Goal: Task Accomplishment & Management: Use online tool/utility

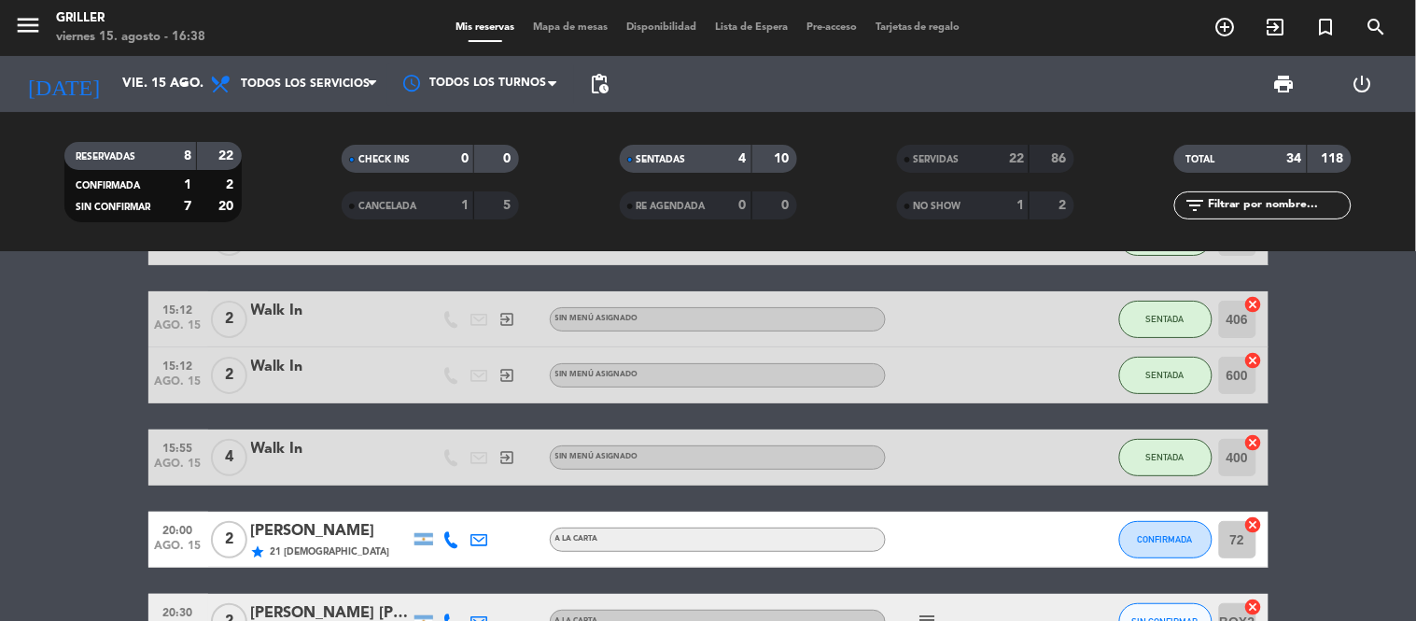
scroll to position [124, 0]
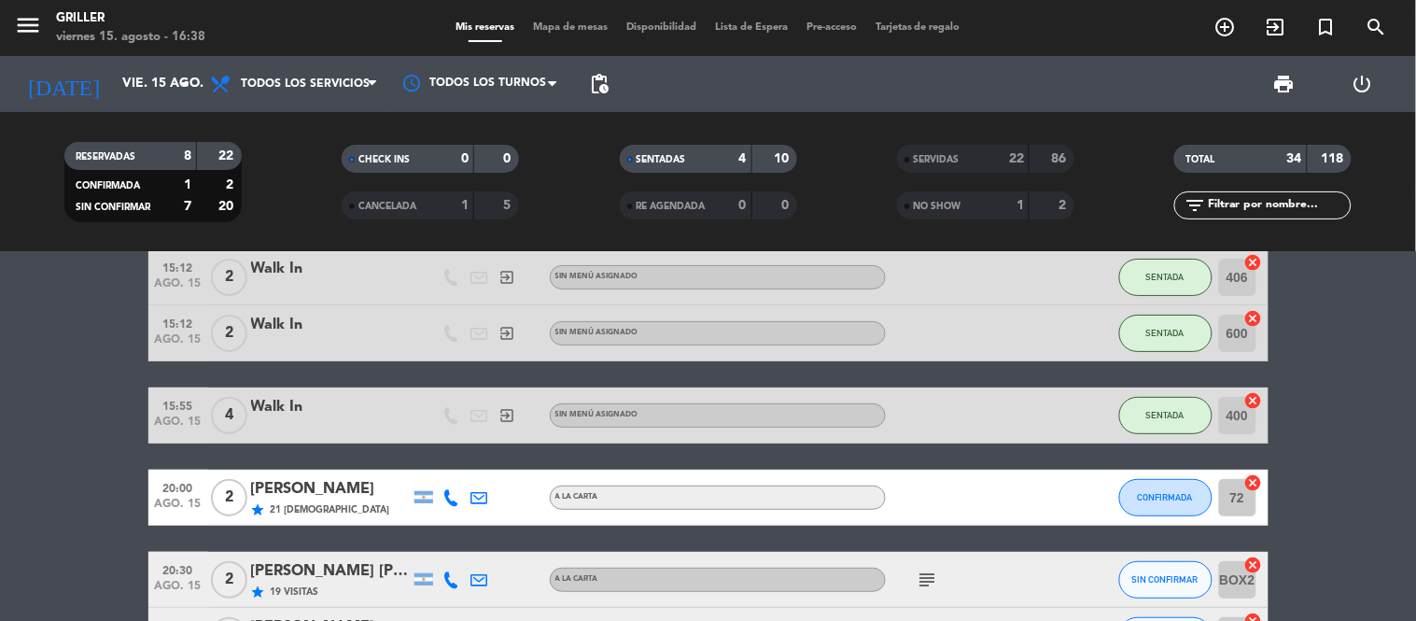
click at [568, 29] on span "Mapa de mesas" at bounding box center [570, 27] width 93 height 10
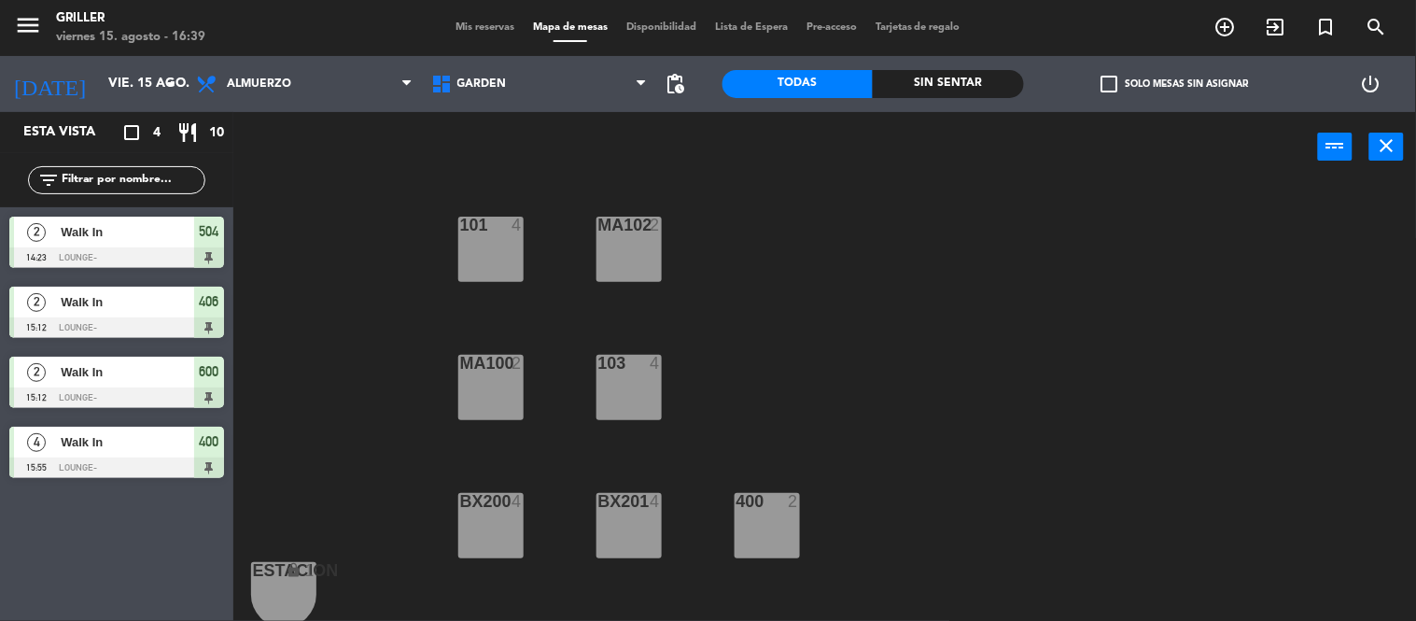
click at [149, 240] on span "Walk In" at bounding box center [127, 232] width 133 height 20
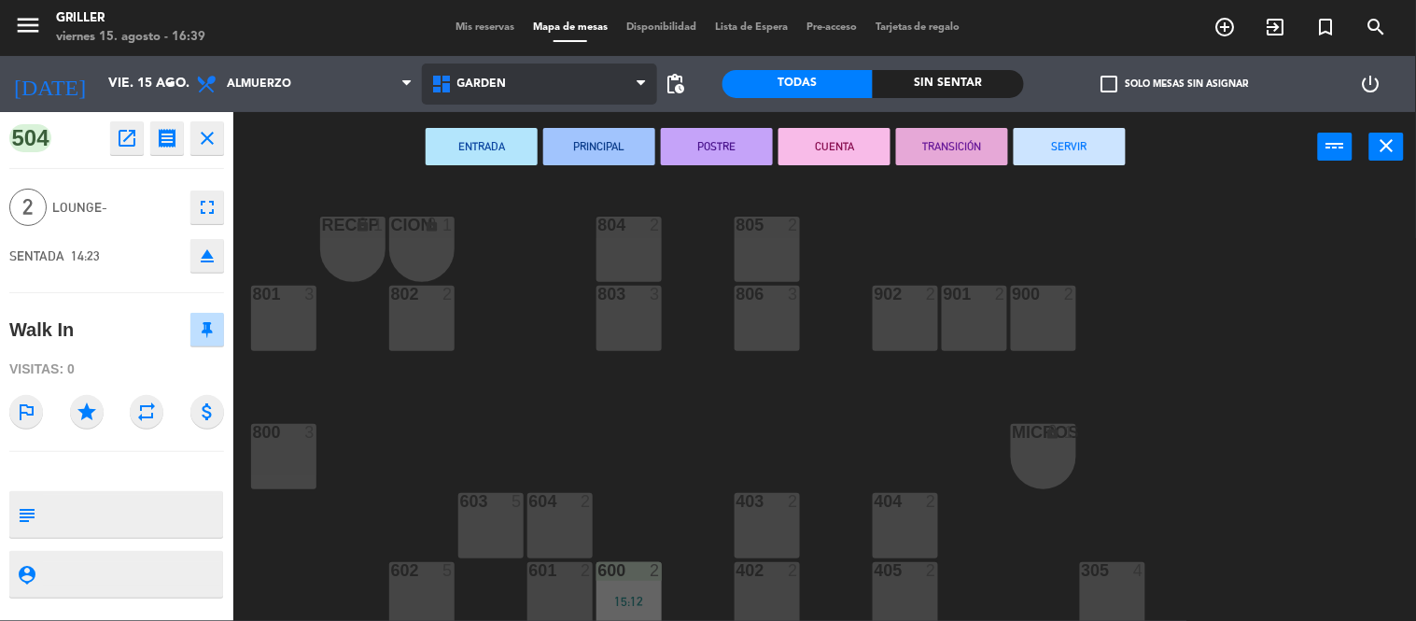
click at [496, 80] on span "GARDEN" at bounding box center [481, 83] width 49 height 13
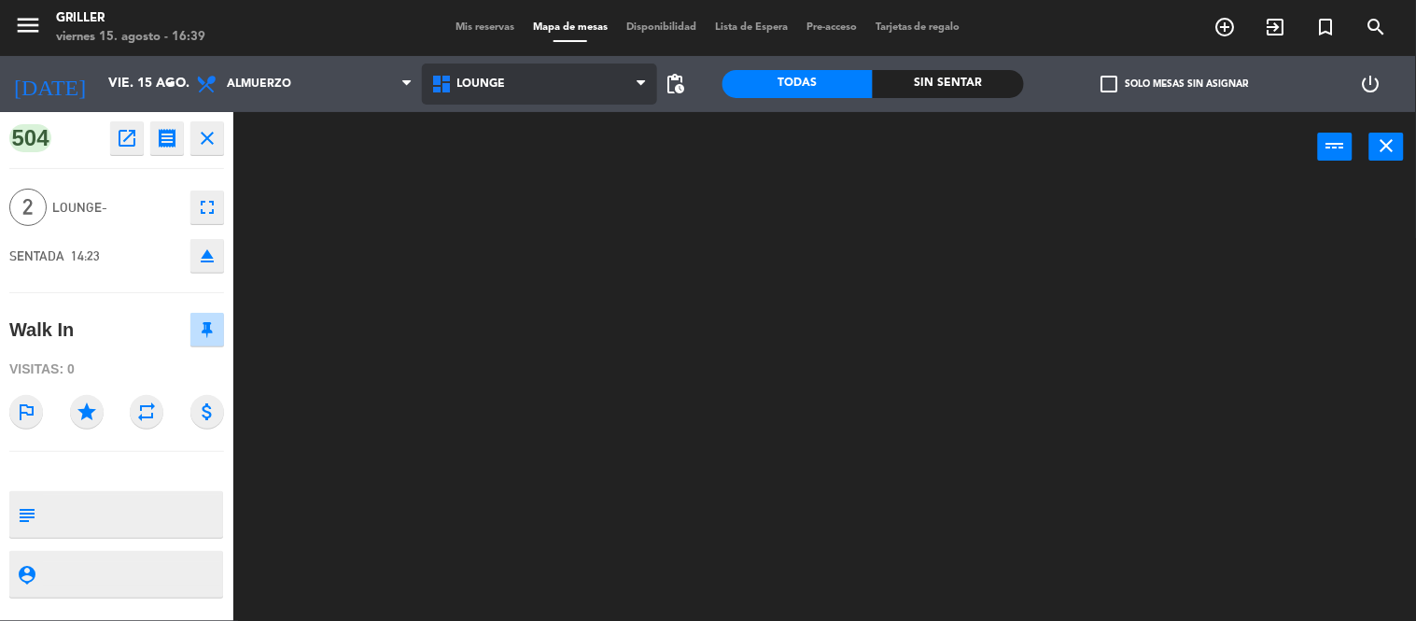
click at [509, 166] on ng-component "menu Griller viernes 15. agosto - 16:39 Mis reservas Mapa de mesas Disponibilid…" at bounding box center [708, 311] width 1416 height 622
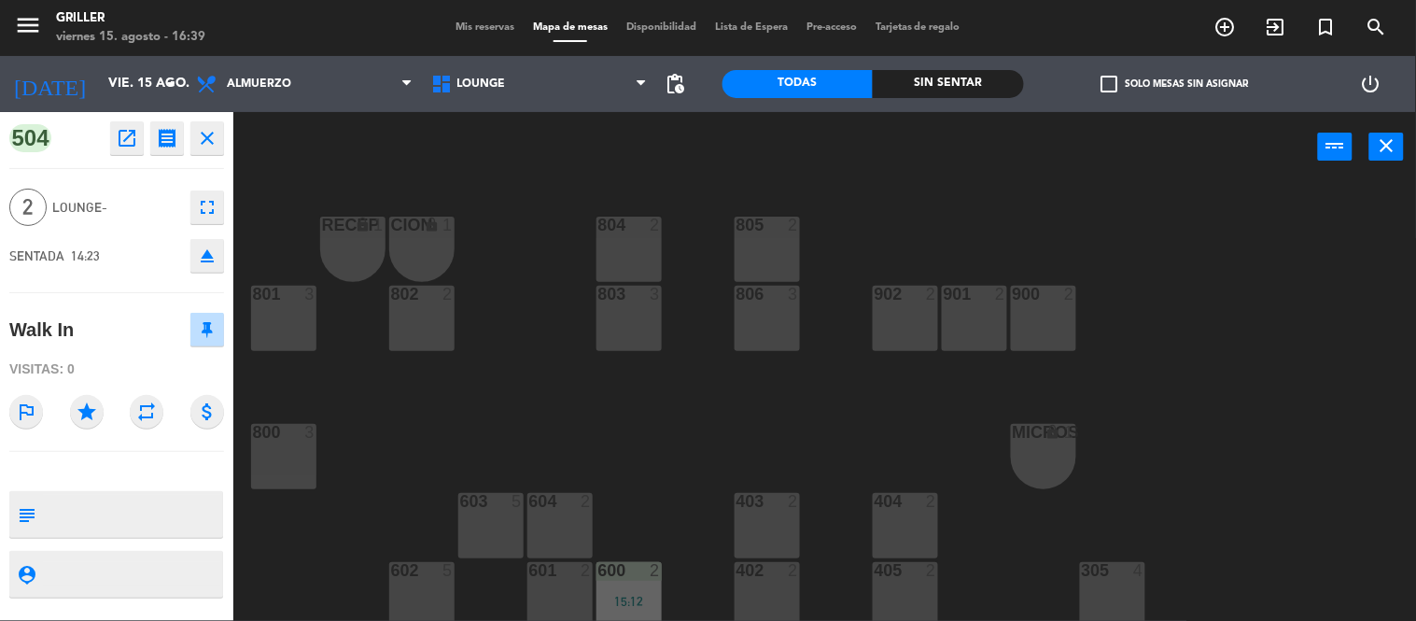
click at [1143, 330] on div "RECEP lock 1 CION lock 1 804 2 805 2 801 3 802 2 803 3 806 3 900 2 901 2 902 2 …" at bounding box center [831, 402] width 1169 height 439
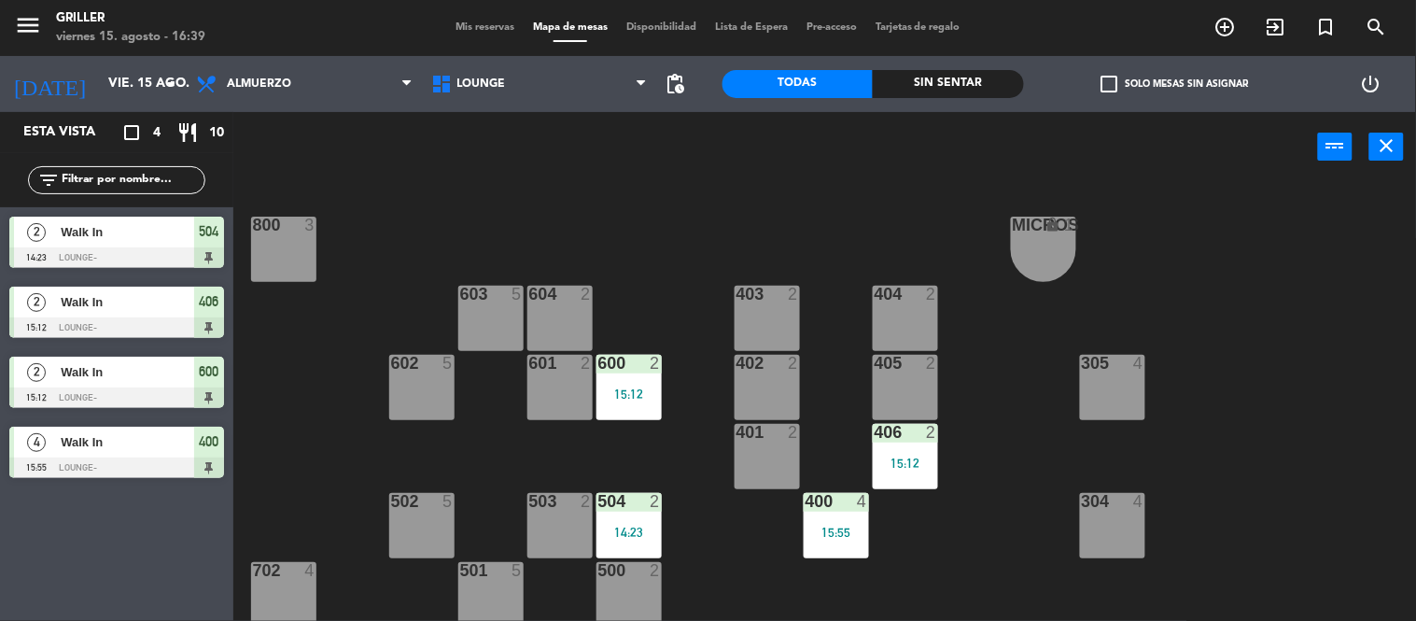
scroll to position [331, 0]
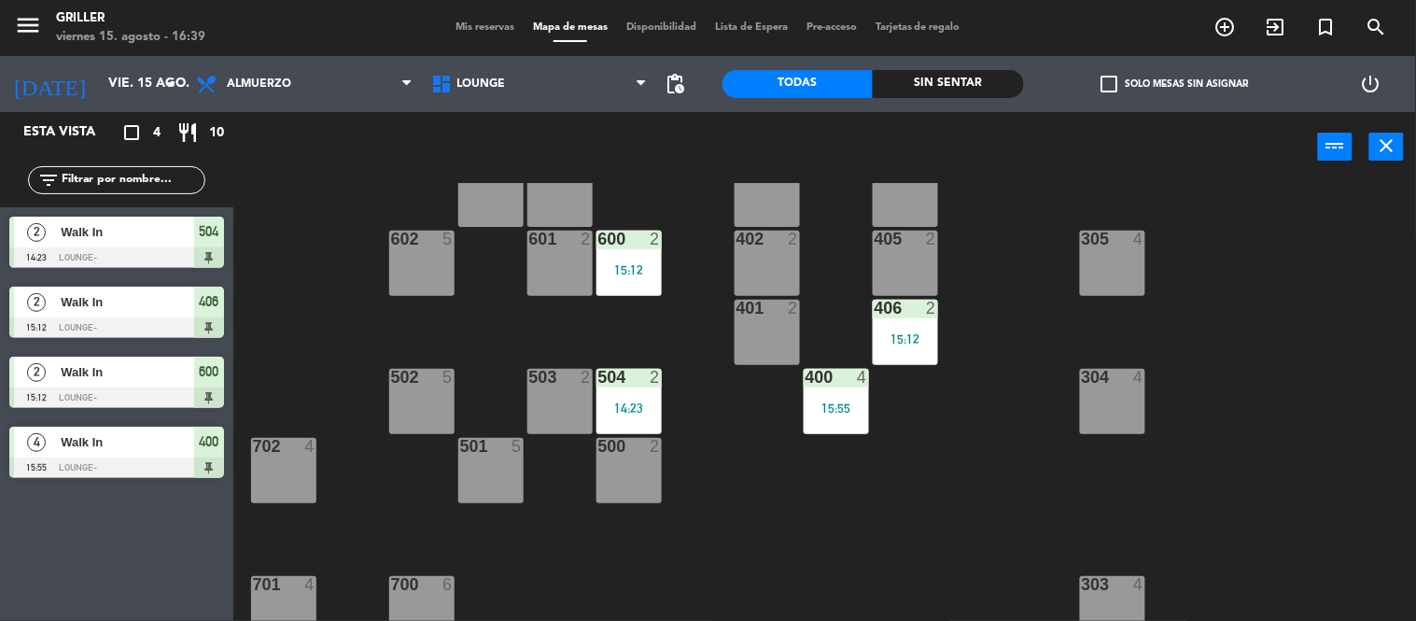
drag, startPoint x: 617, startPoint y: 412, endPoint x: 694, endPoint y: 453, distance: 86.9
click at [694, 453] on div "RECEP lock 1 CION lock 1 804 2 805 2 801 3 802 2 803 3 806 3 900 2 901 2 902 2 …" at bounding box center [831, 402] width 1169 height 439
click at [633, 405] on div "14:23" at bounding box center [628, 407] width 65 height 13
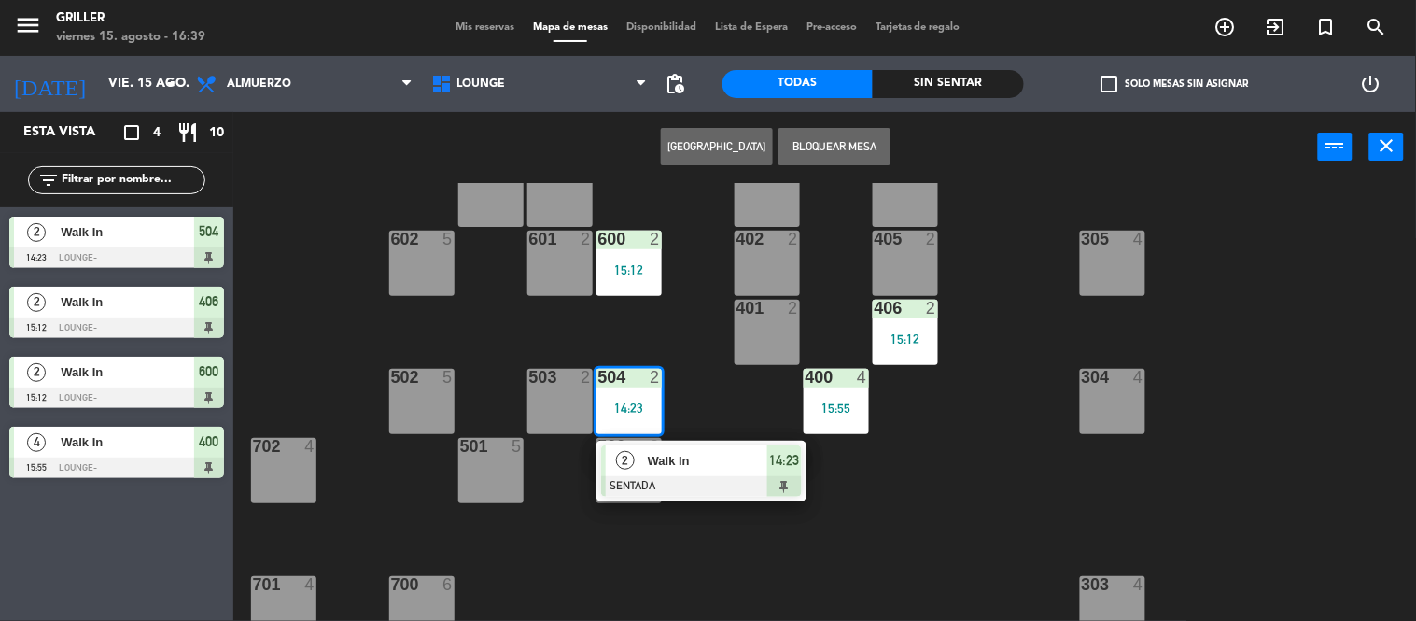
click at [689, 486] on div at bounding box center [701, 486] width 201 height 21
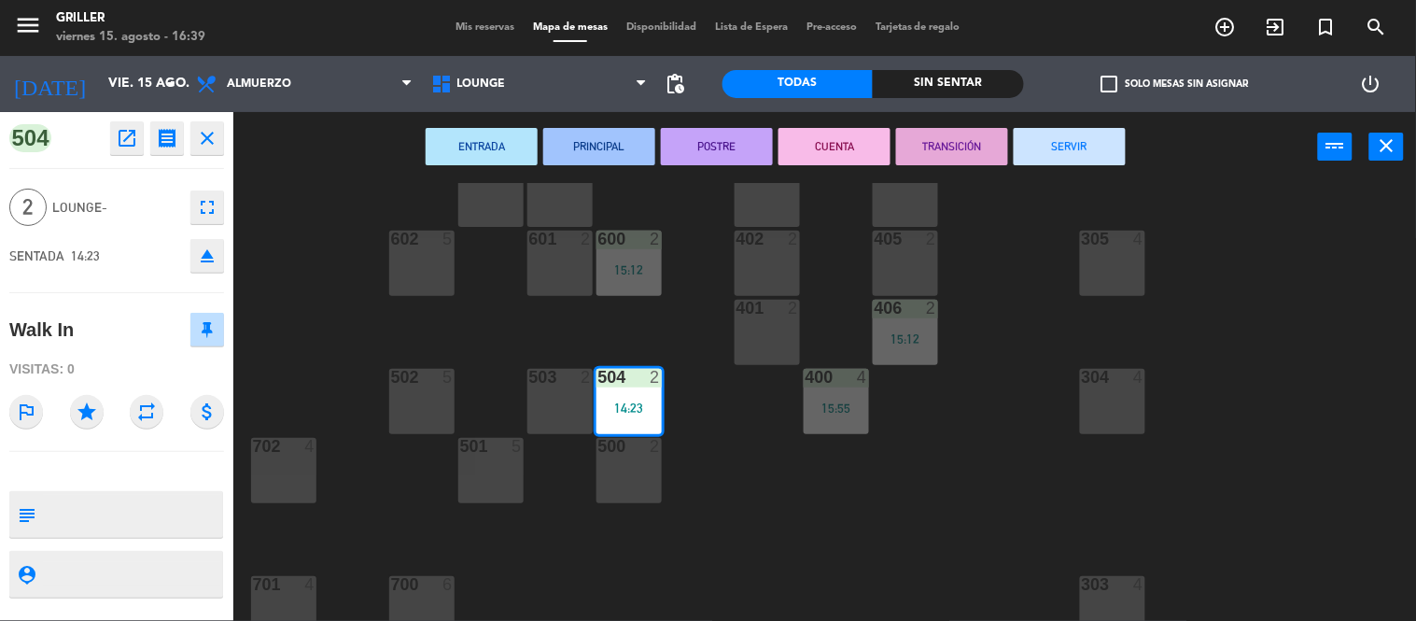
click at [1083, 140] on button "SERVIR" at bounding box center [1070, 146] width 112 height 37
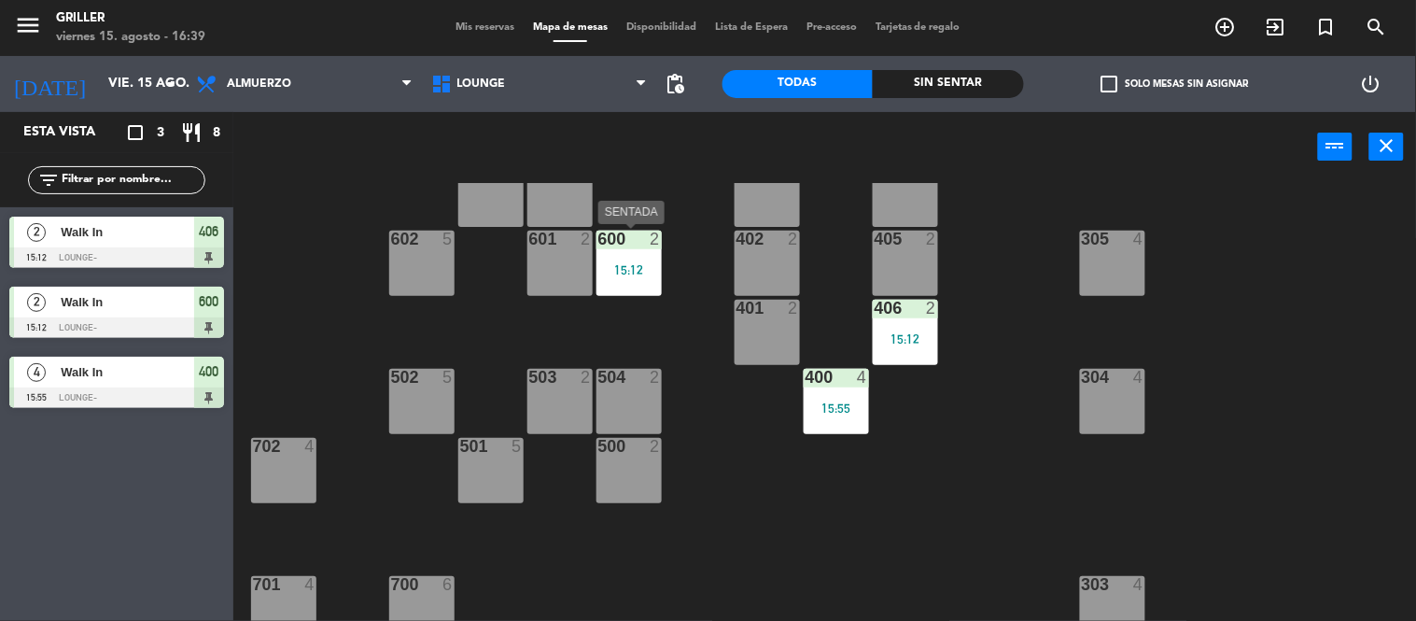
click at [648, 258] on div "600 2 15:12" at bounding box center [628, 263] width 65 height 65
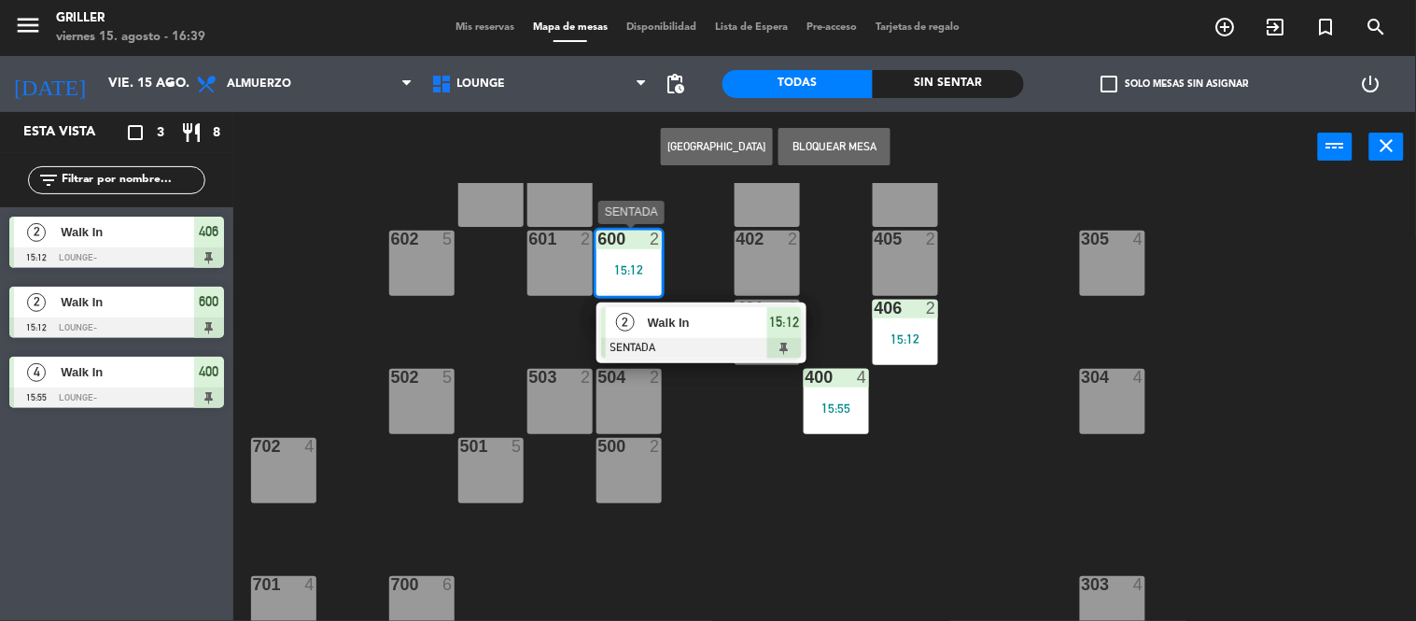
click at [683, 318] on span "Walk In" at bounding box center [707, 323] width 119 height 20
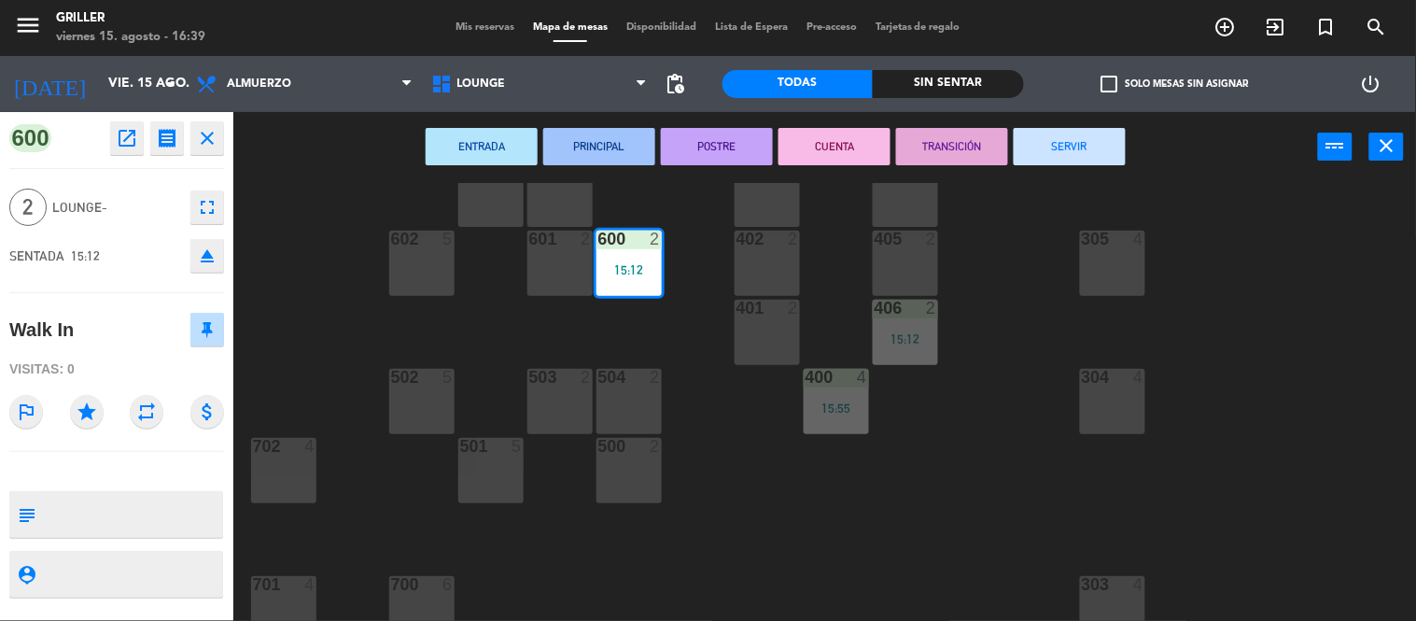
click at [1059, 137] on button "SERVIR" at bounding box center [1070, 146] width 112 height 37
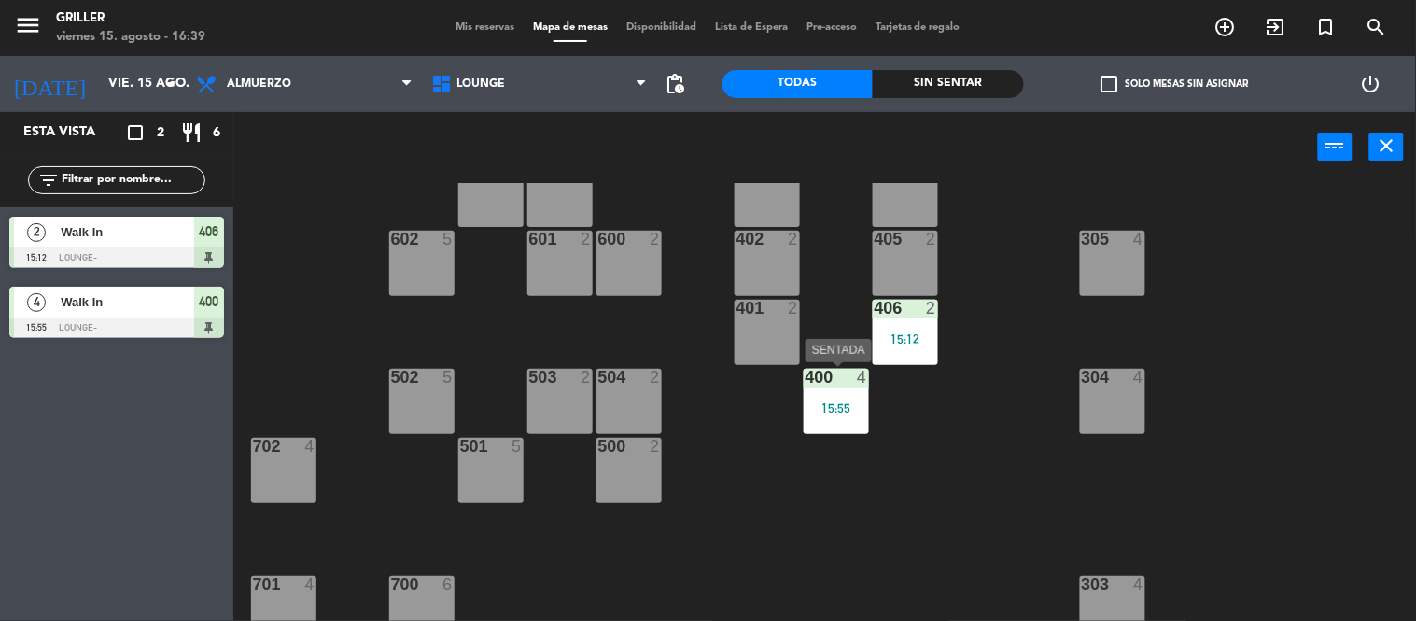
click at [861, 381] on div "4" at bounding box center [862, 377] width 11 height 17
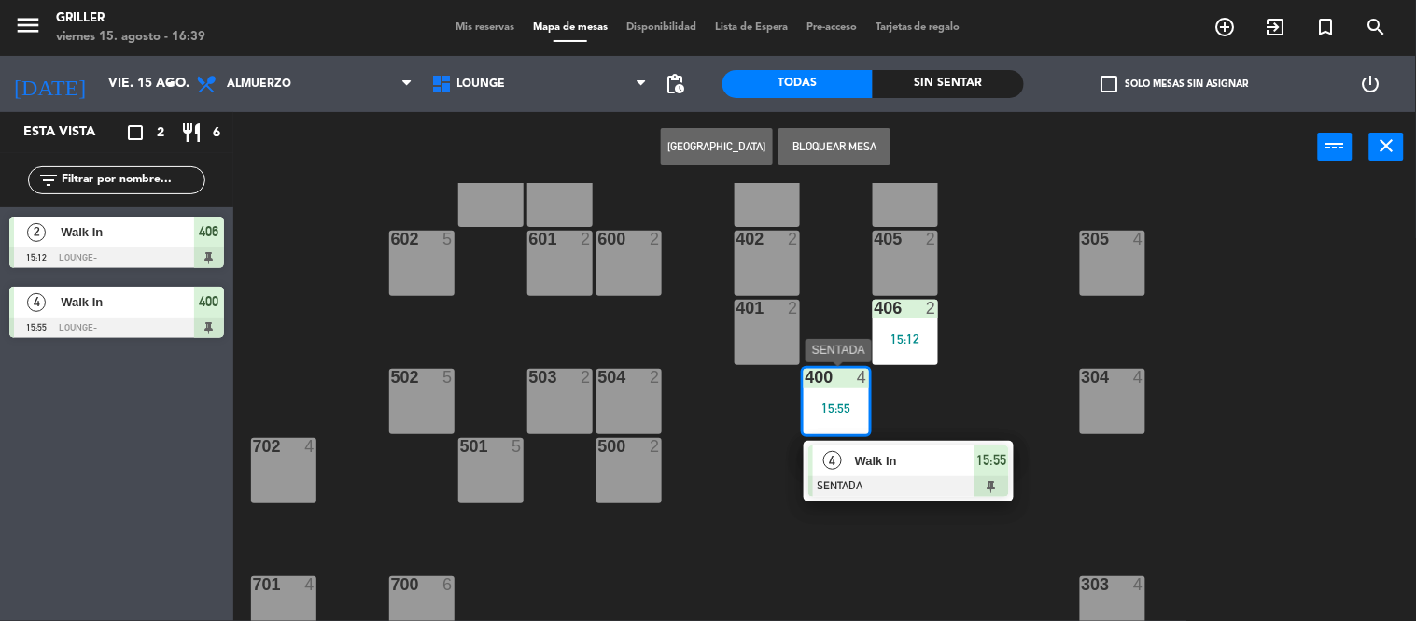
click at [904, 476] on div at bounding box center [908, 486] width 201 height 21
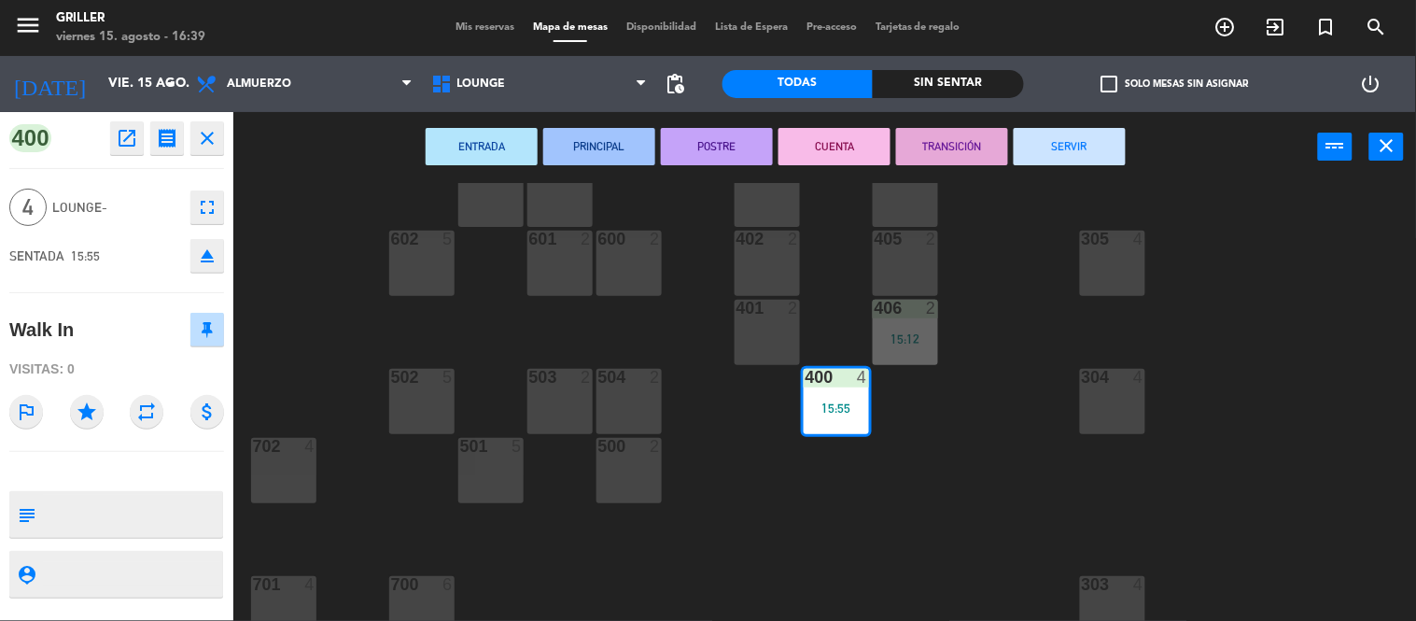
click at [1070, 146] on button "SERVIR" at bounding box center [1070, 146] width 112 height 37
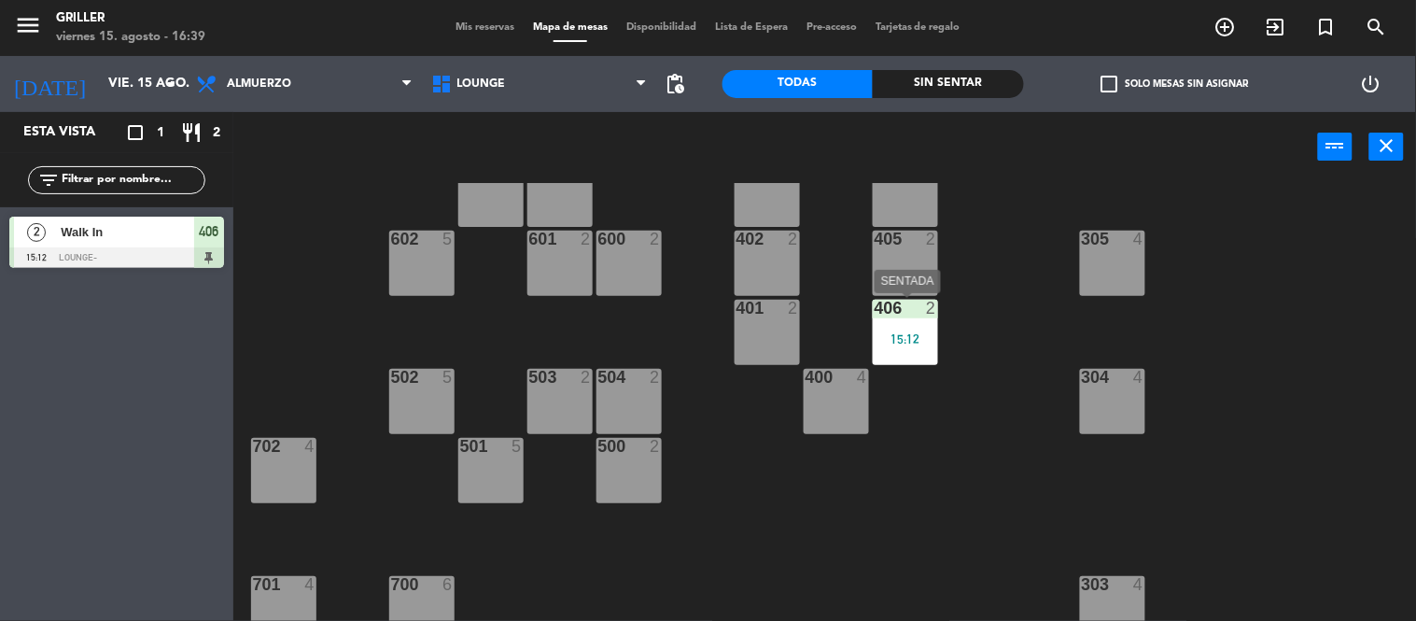
click at [913, 339] on div "15:12" at bounding box center [905, 338] width 65 height 13
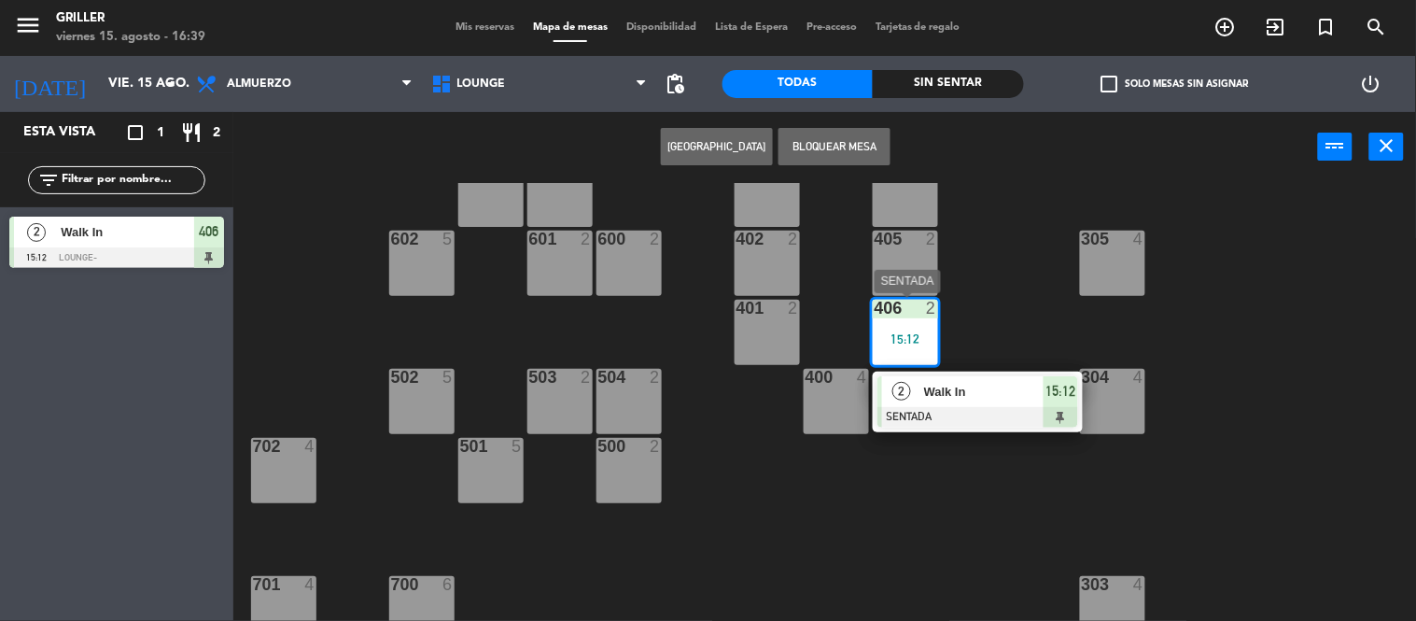
click at [955, 378] on div "Walk In" at bounding box center [982, 391] width 121 height 31
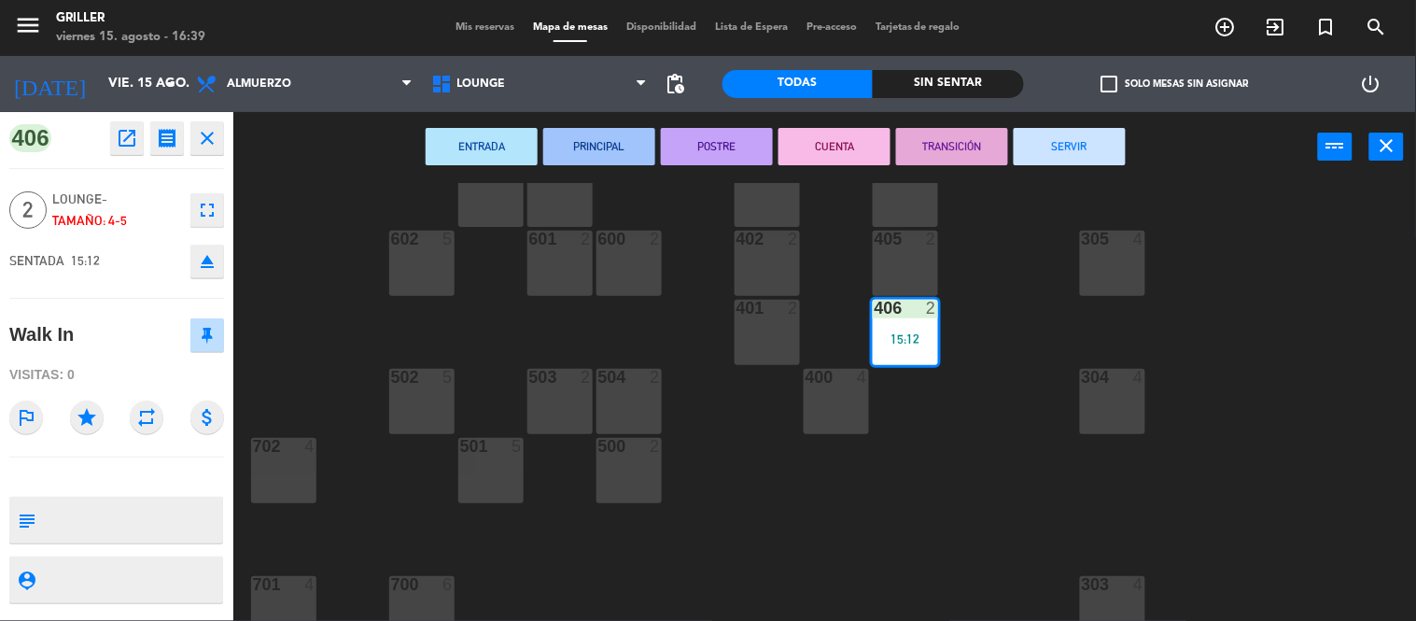
click at [1061, 142] on button "SERVIR" at bounding box center [1070, 146] width 112 height 37
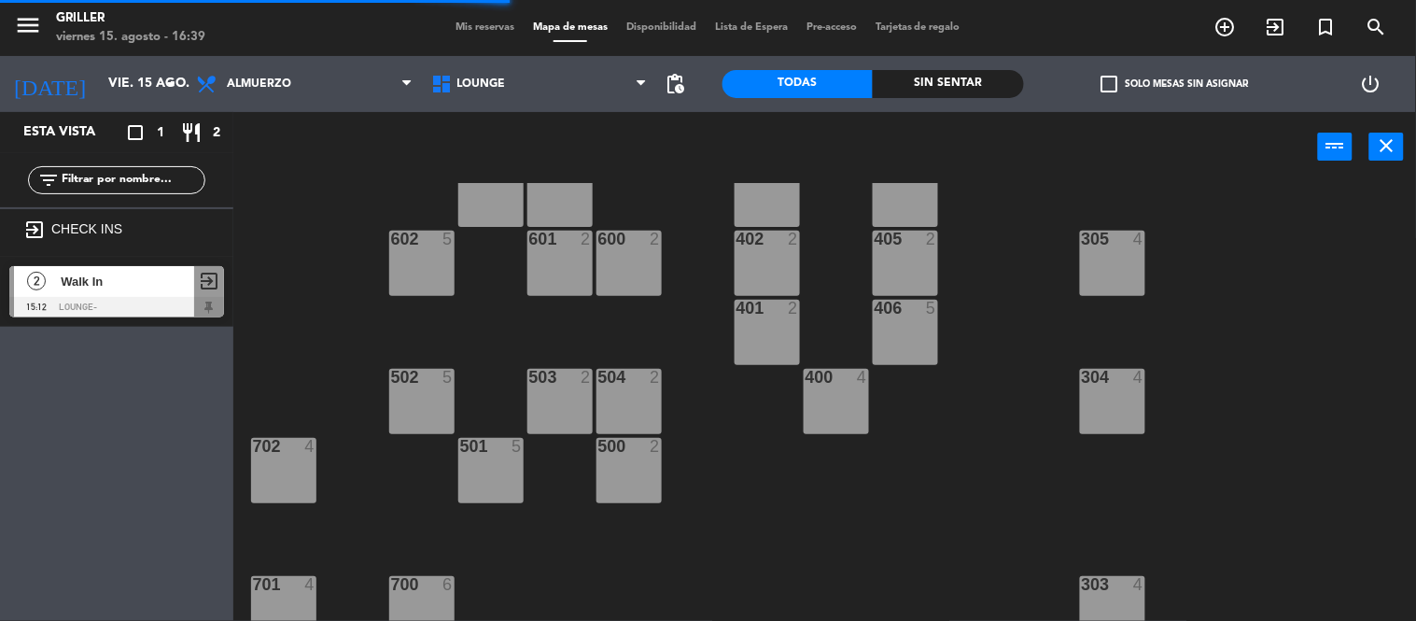
click at [906, 544] on div "RECEP lock 1 CION lock 1 804 2 805 2 801 3 802 2 803 3 806 3 900 2 901 2 902 2 …" at bounding box center [831, 402] width 1169 height 439
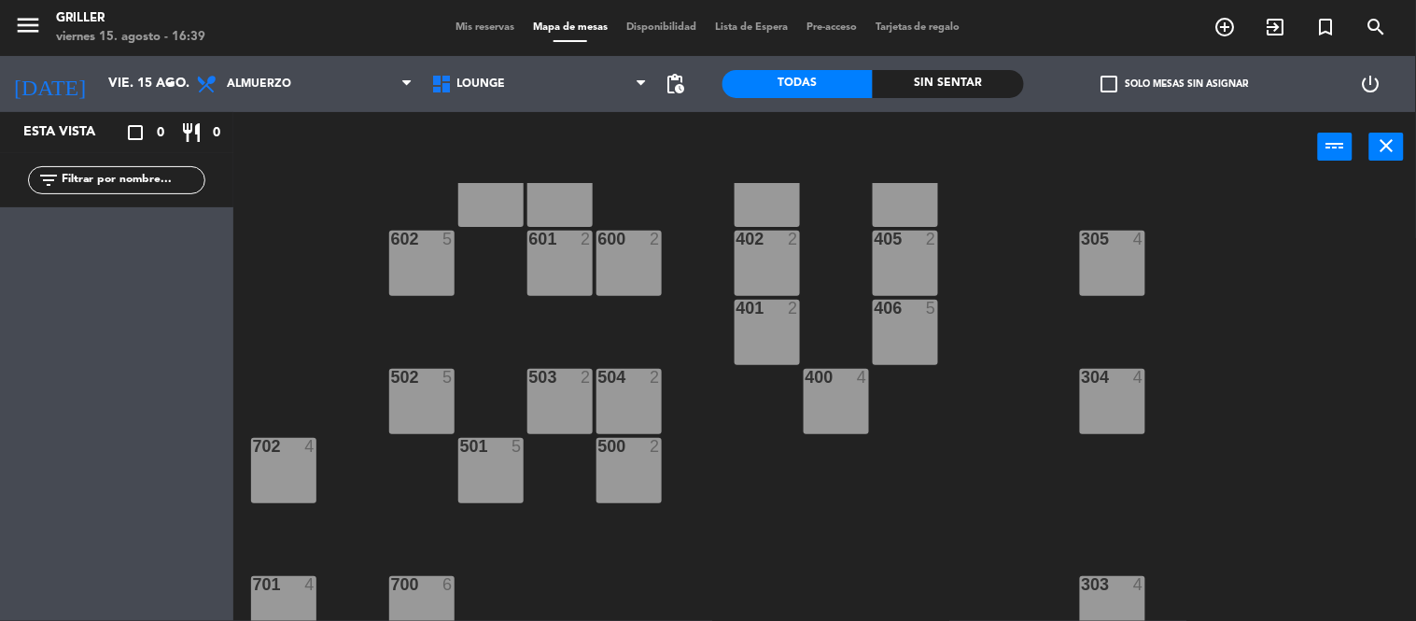
click at [906, 544] on div "RECEP lock 1 CION lock 1 804 2 805 2 801 3 802 2 803 3 806 3 900 2 901 2 902 2 …" at bounding box center [831, 402] width 1169 height 439
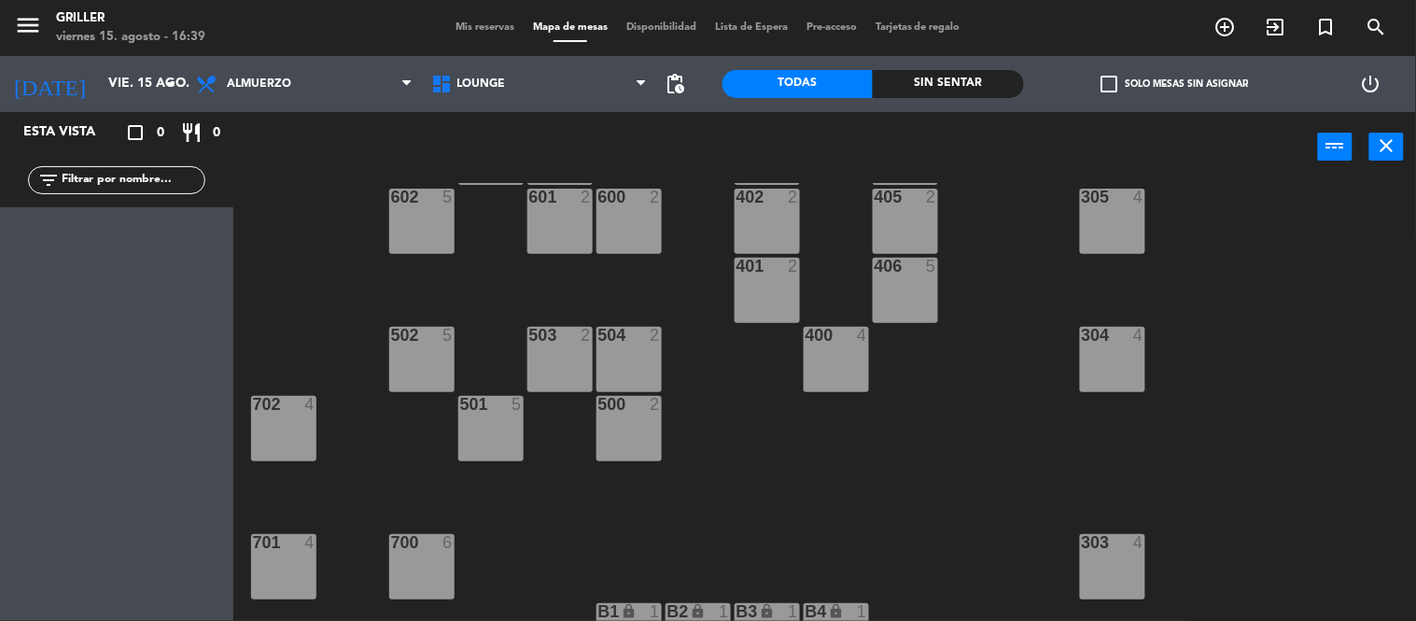
scroll to position [539, 0]
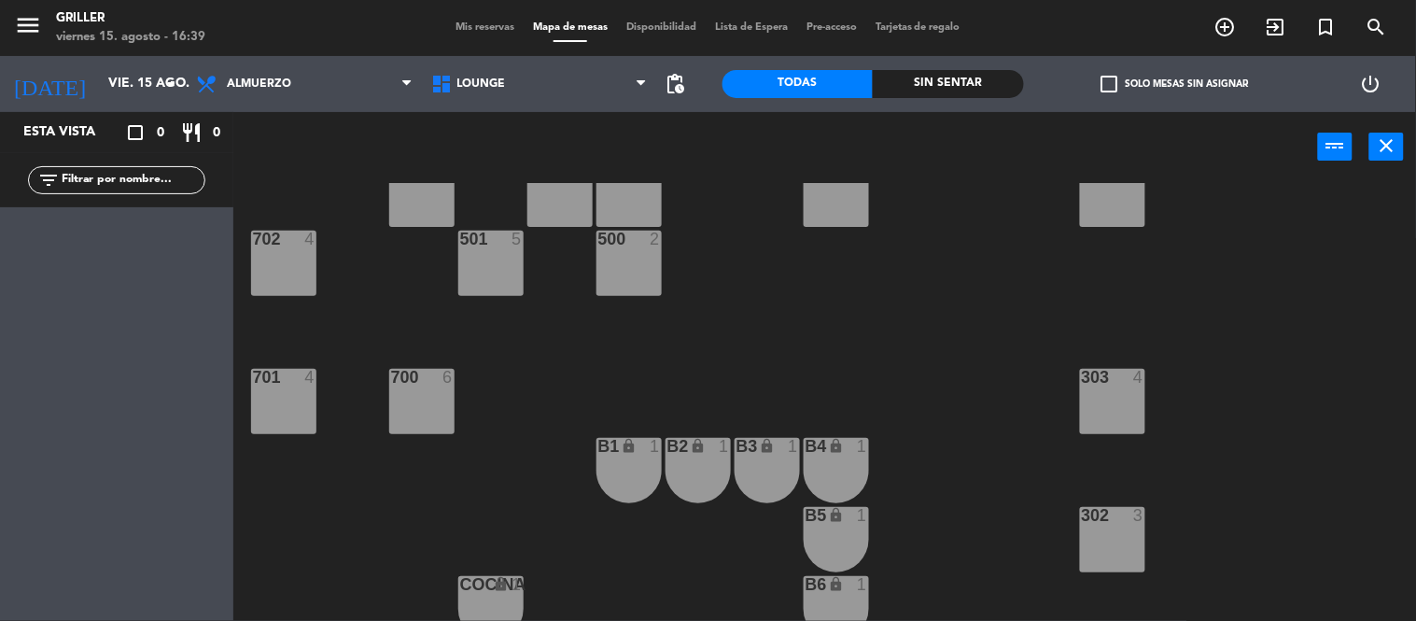
click at [483, 32] on span "Mis reservas" at bounding box center [484, 27] width 77 height 10
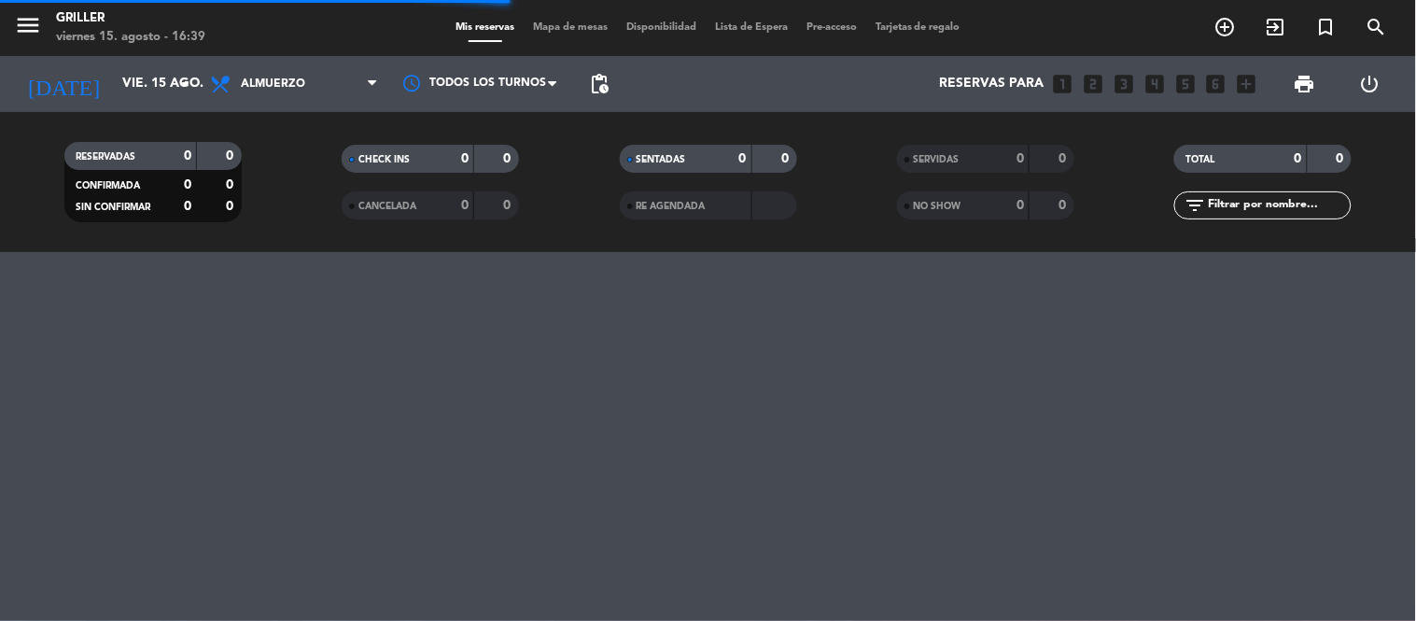
click at [1056, 376] on div "menu Griller viernes 15. agosto - 16:39 Mis reservas Mapa de mesas Disponibilid…" at bounding box center [708, 310] width 1416 height 621
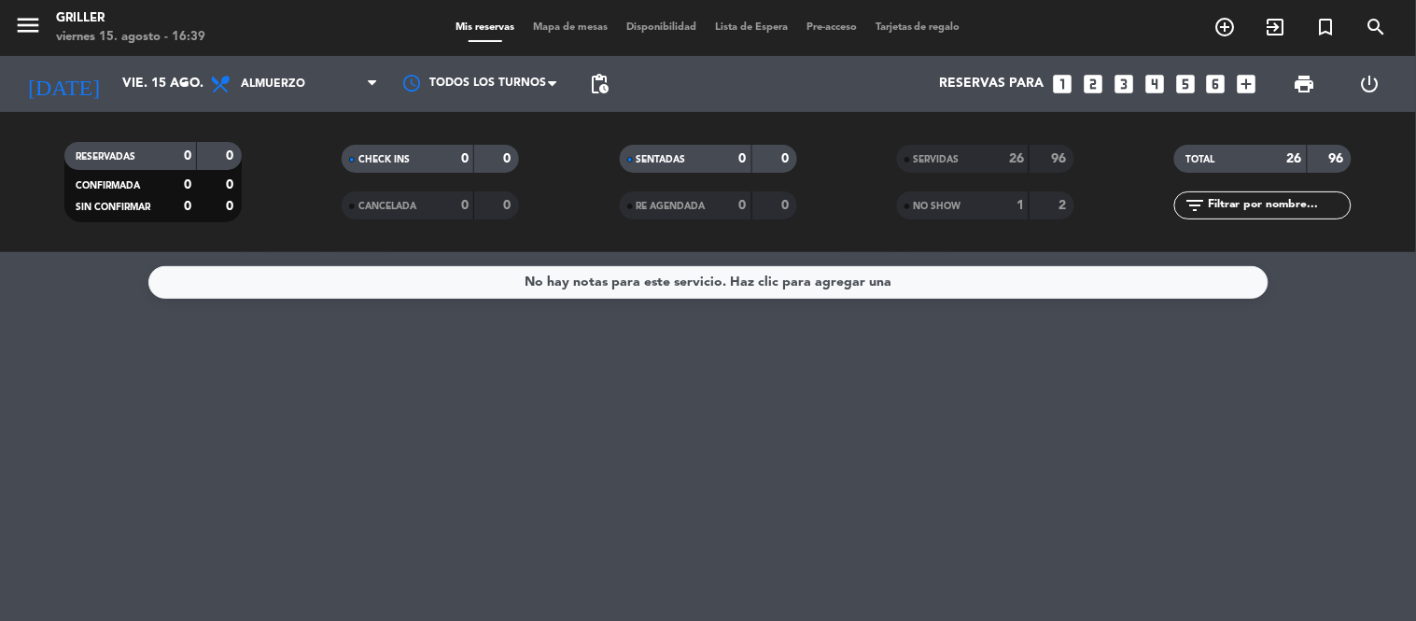
click at [1339, 443] on div "No hay notas para este servicio. Haz clic para agregar una" at bounding box center [708, 436] width 1416 height 369
click at [582, 28] on span "Mapa de mesas" at bounding box center [570, 27] width 93 height 10
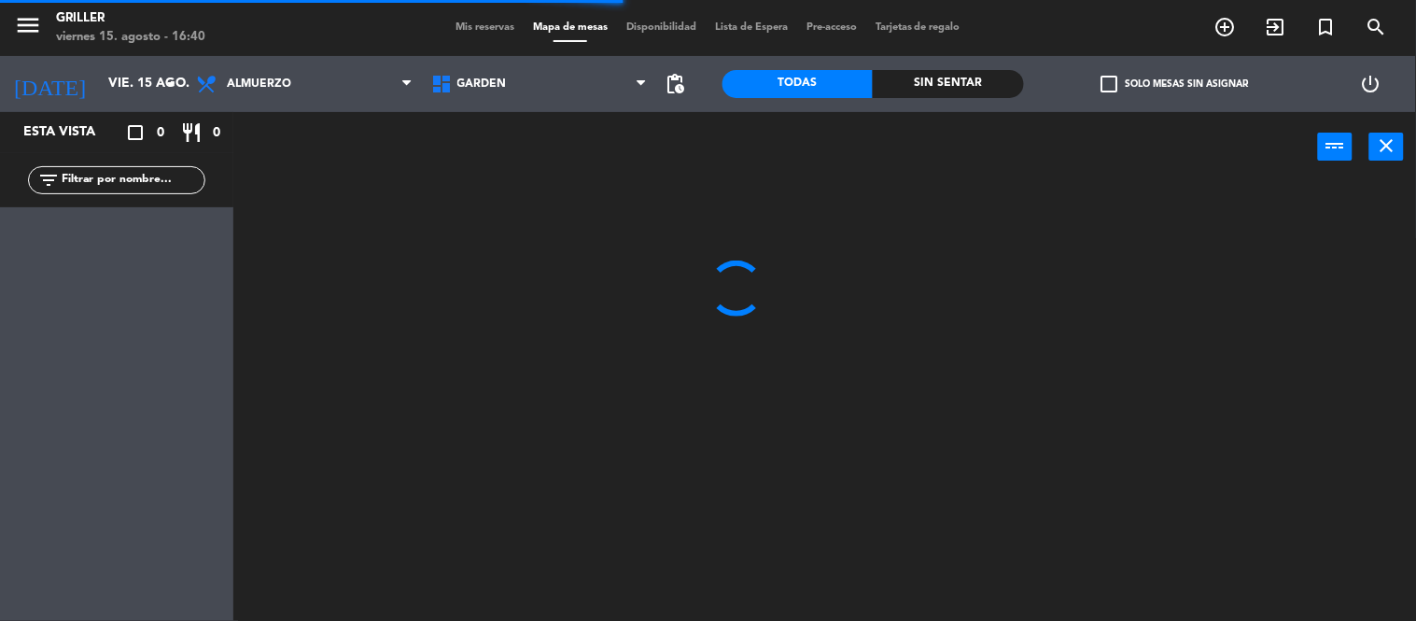
click at [454, 35] on div "Mis reservas Mapa de mesas Disponibilidad Lista de Espera Pre-acceso Tarjetas d…" at bounding box center [708, 28] width 524 height 17
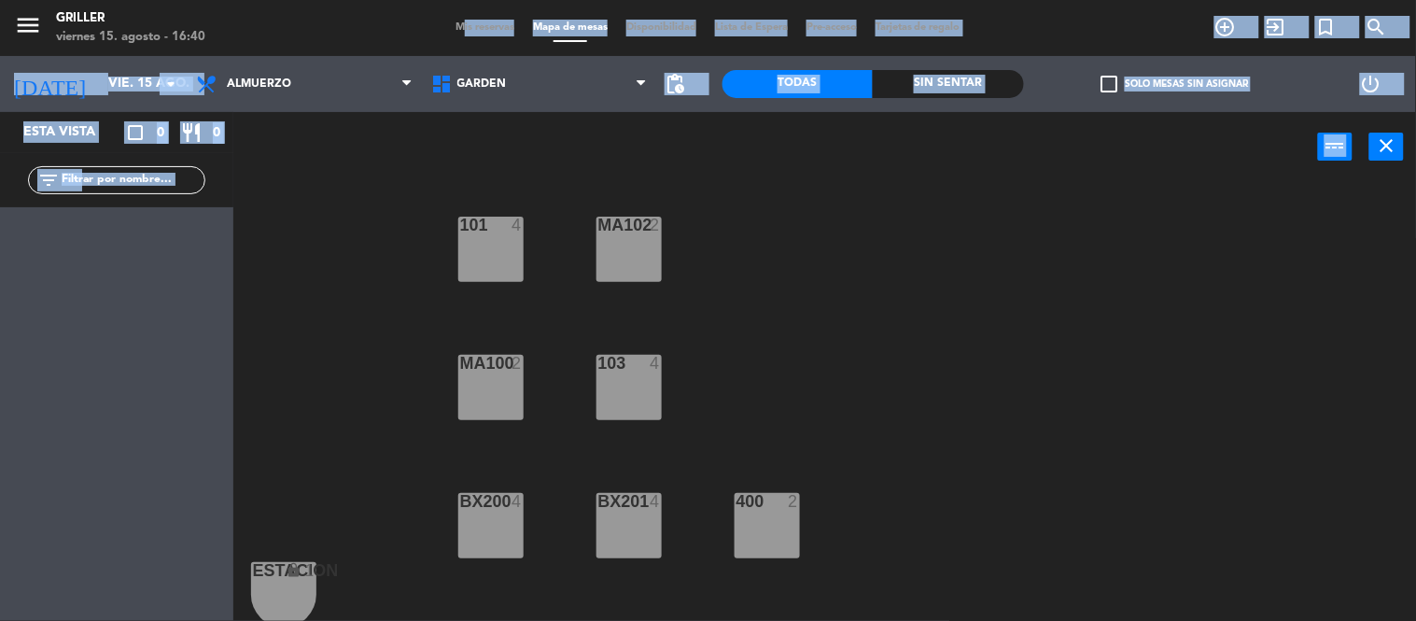
drag, startPoint x: 454, startPoint y: 35, endPoint x: 433, endPoint y: 213, distance: 178.5
click at [433, 213] on ng-component "menu Griller viernes 15. agosto - 16:40 Mis reservas Mapa de mesas Disponibilid…" at bounding box center [708, 311] width 1416 height 622
click at [433, 213] on div "101 4 MA102 2 103 4 MA100 2 BX200 4 BX201 4 400 2 ESTACION lock 1 205 5 202 5 M…" at bounding box center [831, 402] width 1169 height 439
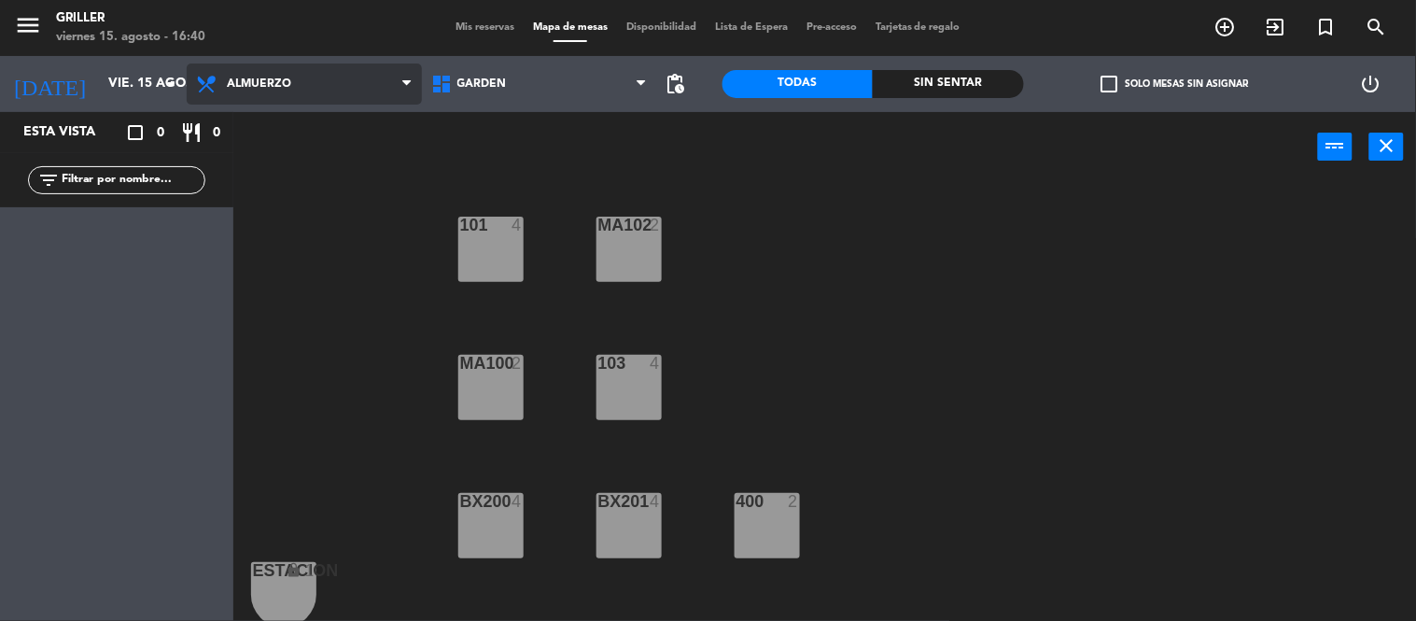
click at [309, 72] on span "Almuerzo" at bounding box center [304, 83] width 235 height 41
click at [462, 26] on span "Mis reservas" at bounding box center [484, 27] width 77 height 10
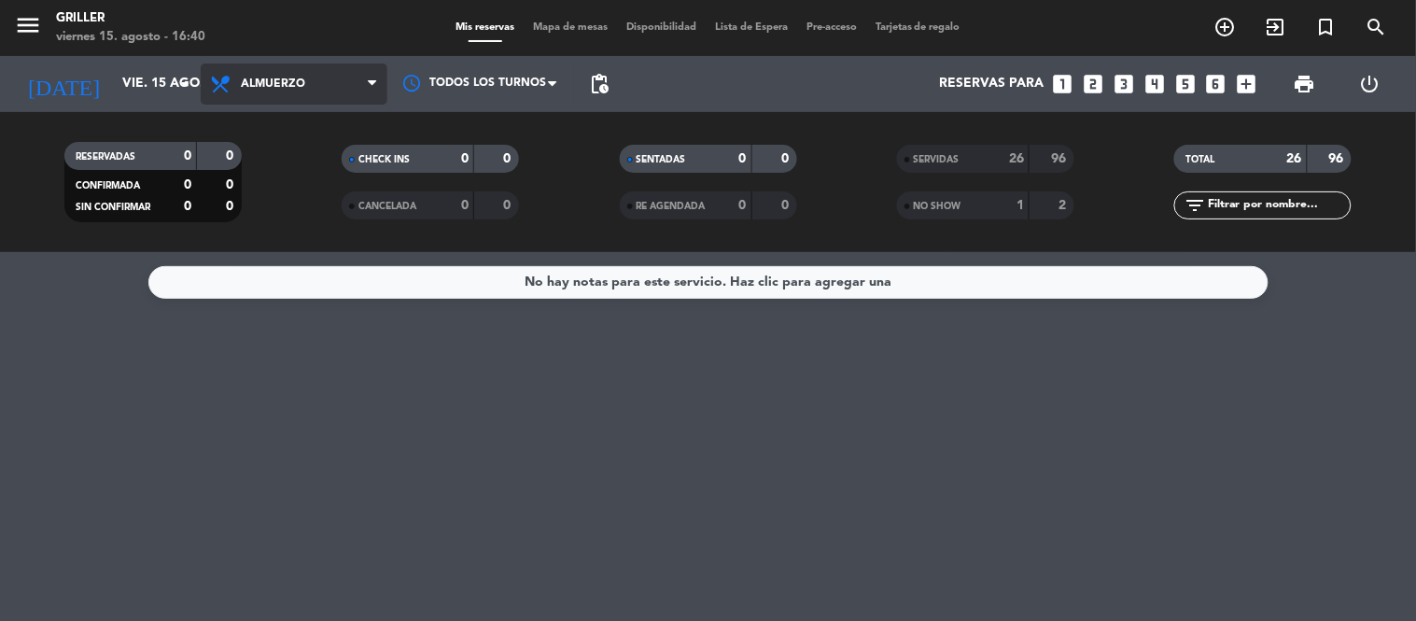
click at [289, 79] on span "Almuerzo" at bounding box center [273, 83] width 64 height 13
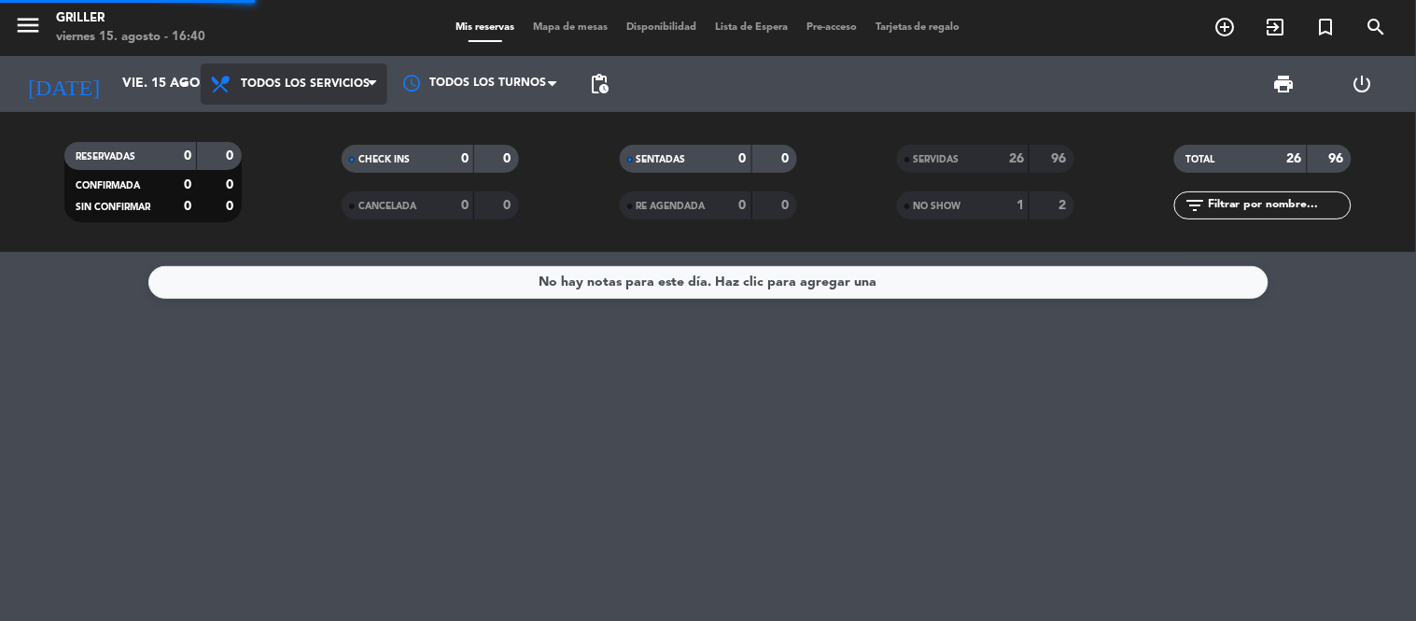
click at [291, 124] on div "menu Griller viernes 15. agosto - 16:40 Mis reservas Mapa de mesas Disponibilid…" at bounding box center [708, 126] width 1416 height 252
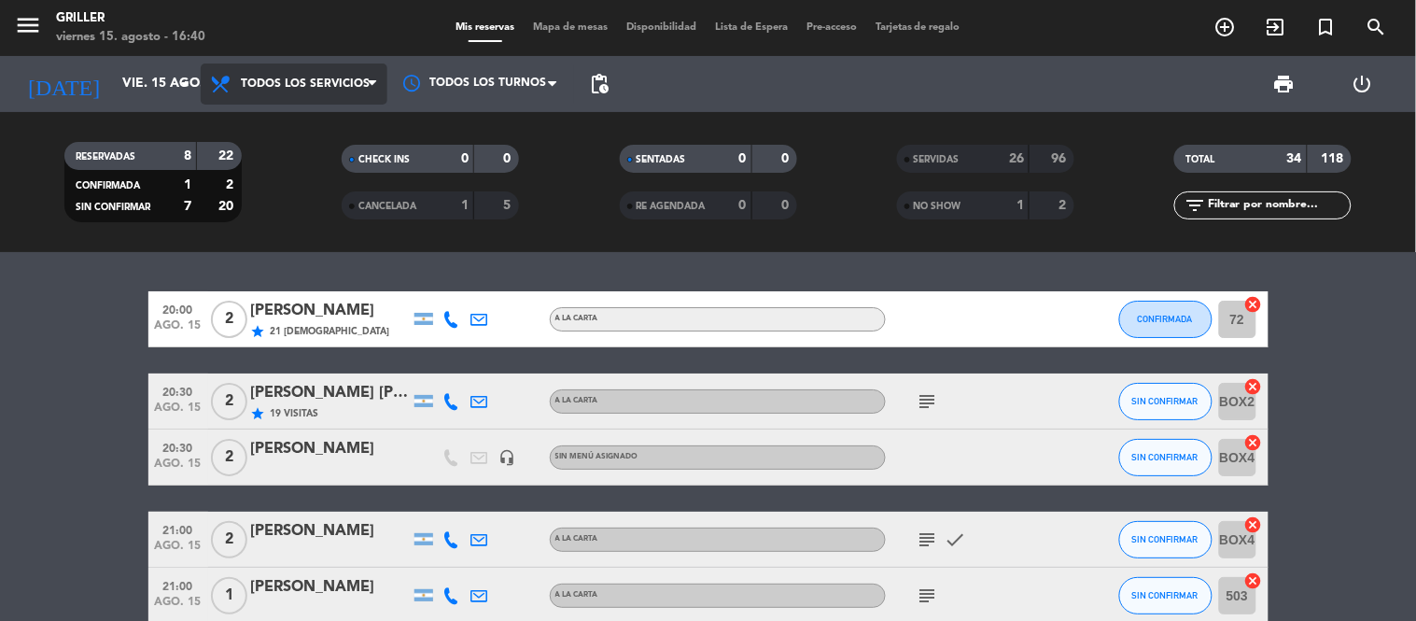
click at [320, 79] on span "Todos los servicios" at bounding box center [305, 83] width 129 height 13
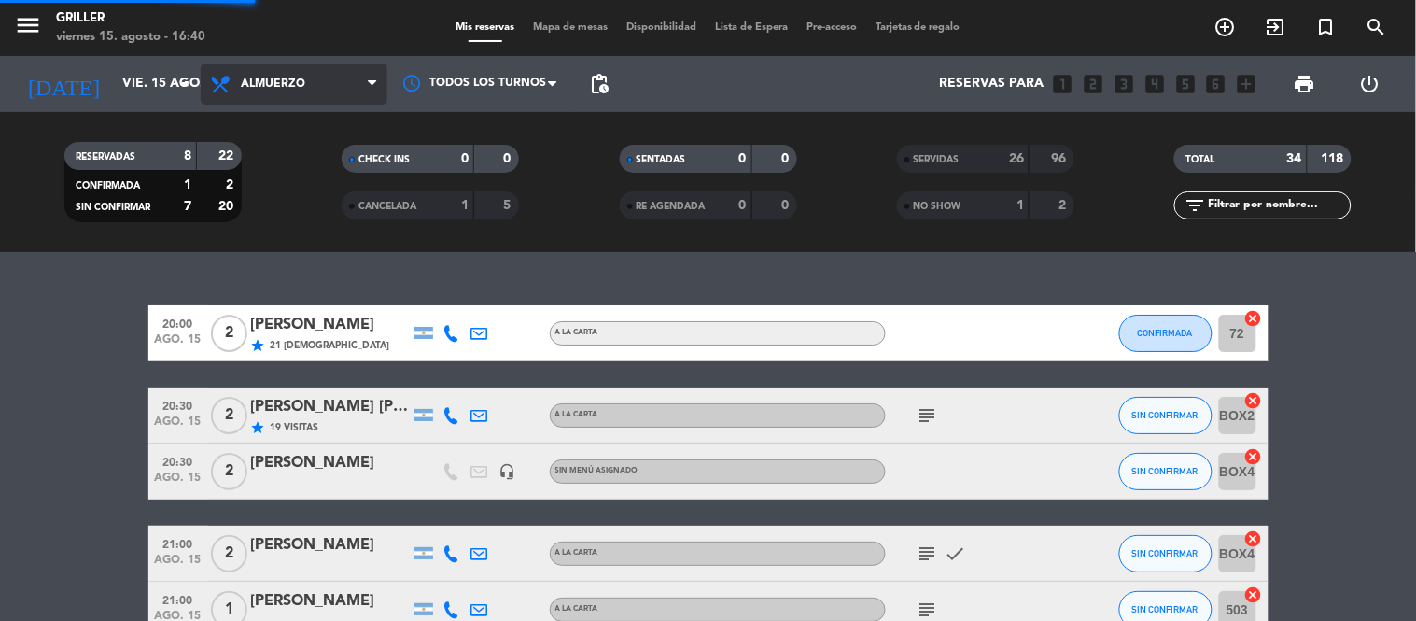
click at [293, 170] on div "menu Griller viernes 15. agosto - 16:40 Mis reservas Mapa de mesas Disponibilid…" at bounding box center [708, 126] width 1416 height 252
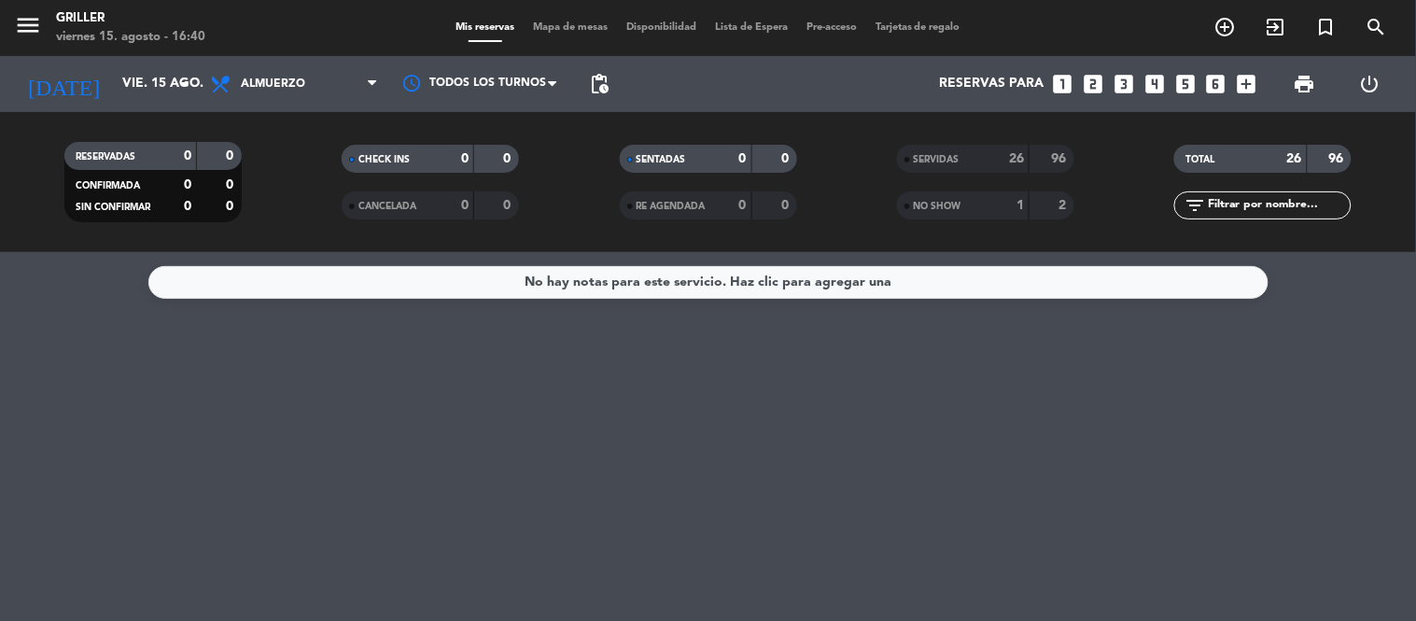
click at [611, 467] on div "No hay notas para este servicio. Haz clic para agregar una" at bounding box center [708, 436] width 1416 height 369
click at [562, 23] on span "Mapa de mesas" at bounding box center [570, 27] width 93 height 10
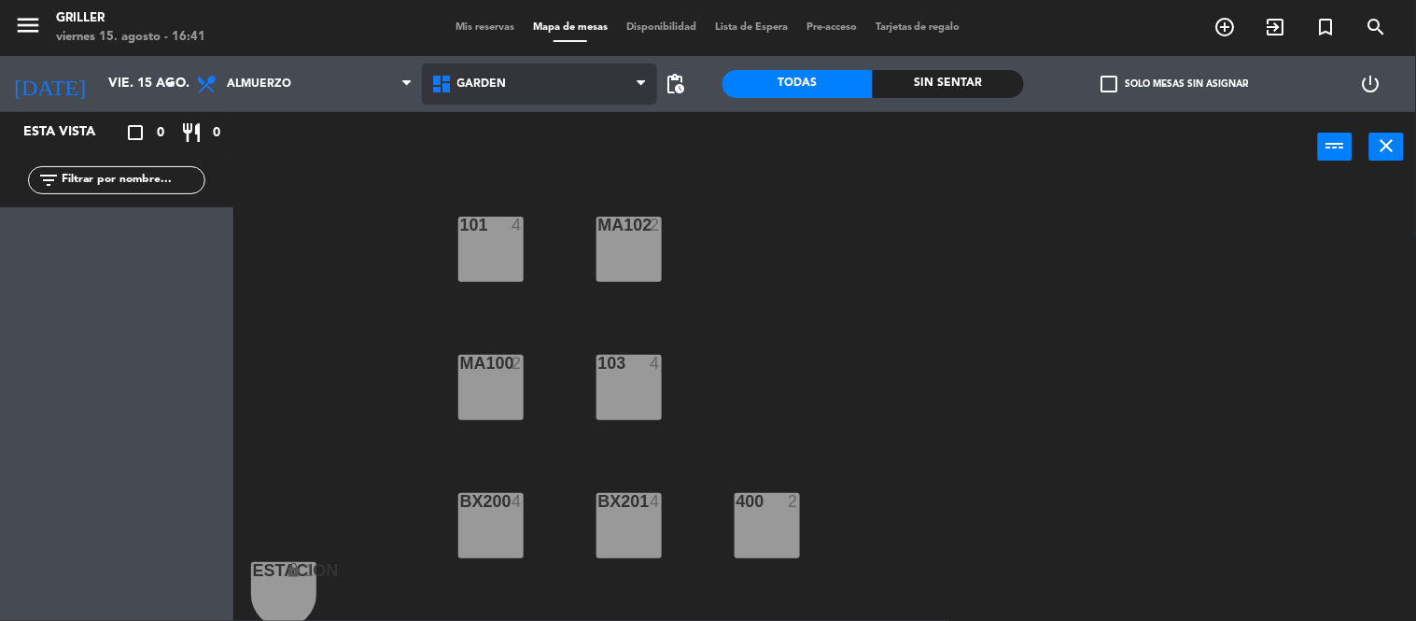
click at [585, 85] on span "GARDEN" at bounding box center [539, 83] width 235 height 41
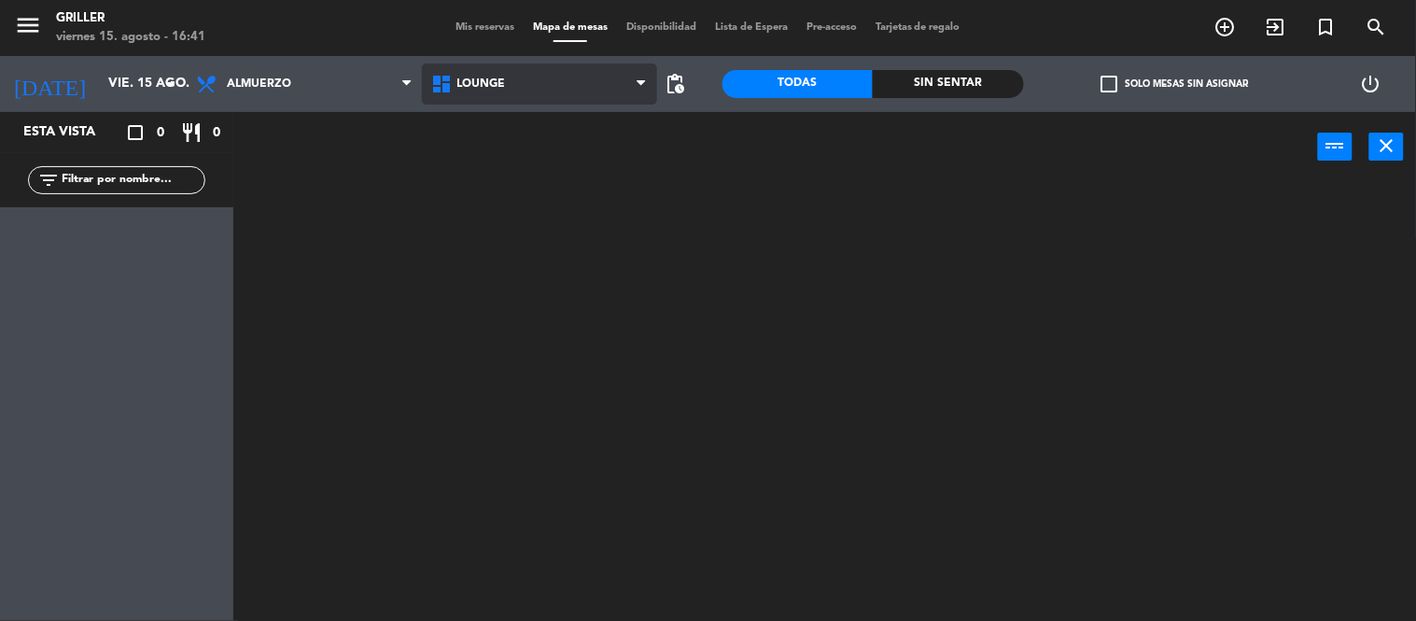
click at [490, 181] on ng-component "menu Griller viernes 15. agosto - 16:41 Mis reservas Mapa de mesas Disponibilid…" at bounding box center [708, 311] width 1416 height 622
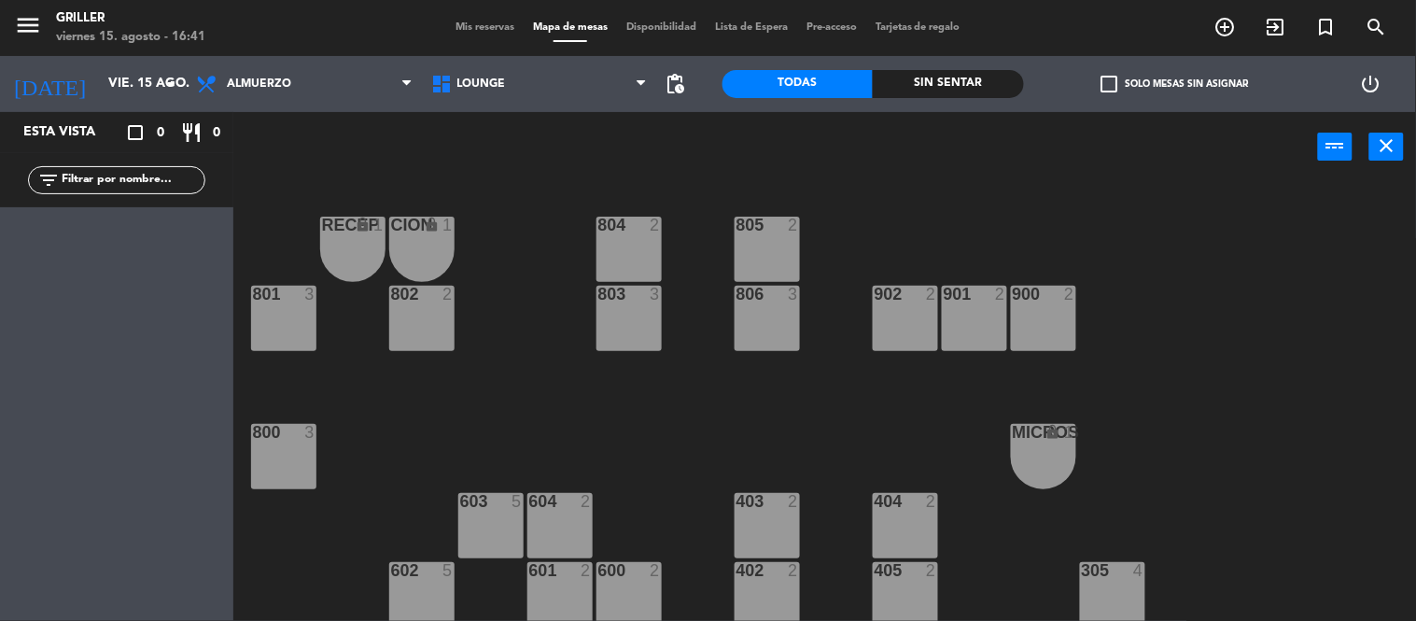
click at [1181, 349] on div "RECEP lock 1 CION lock 1 804 2 805 2 801 3 802 2 803 3 806 3 900 2 901 2 902 2 …" at bounding box center [831, 402] width 1169 height 439
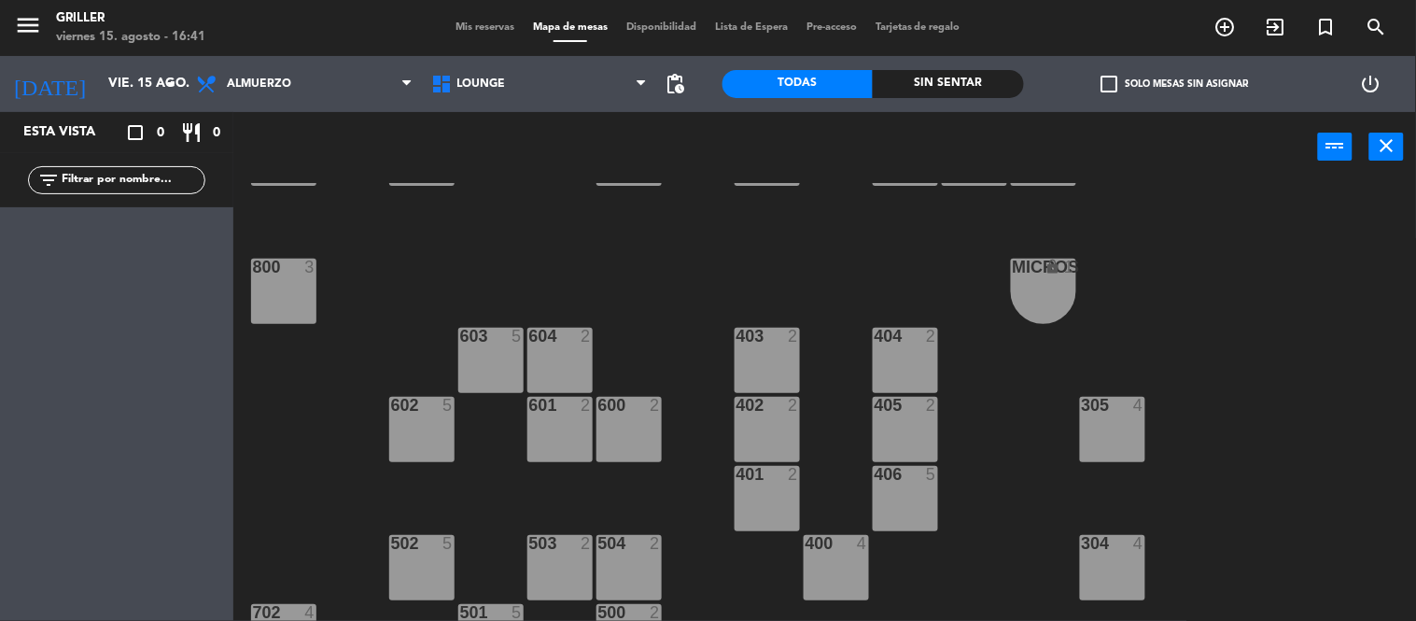
scroll to position [207, 0]
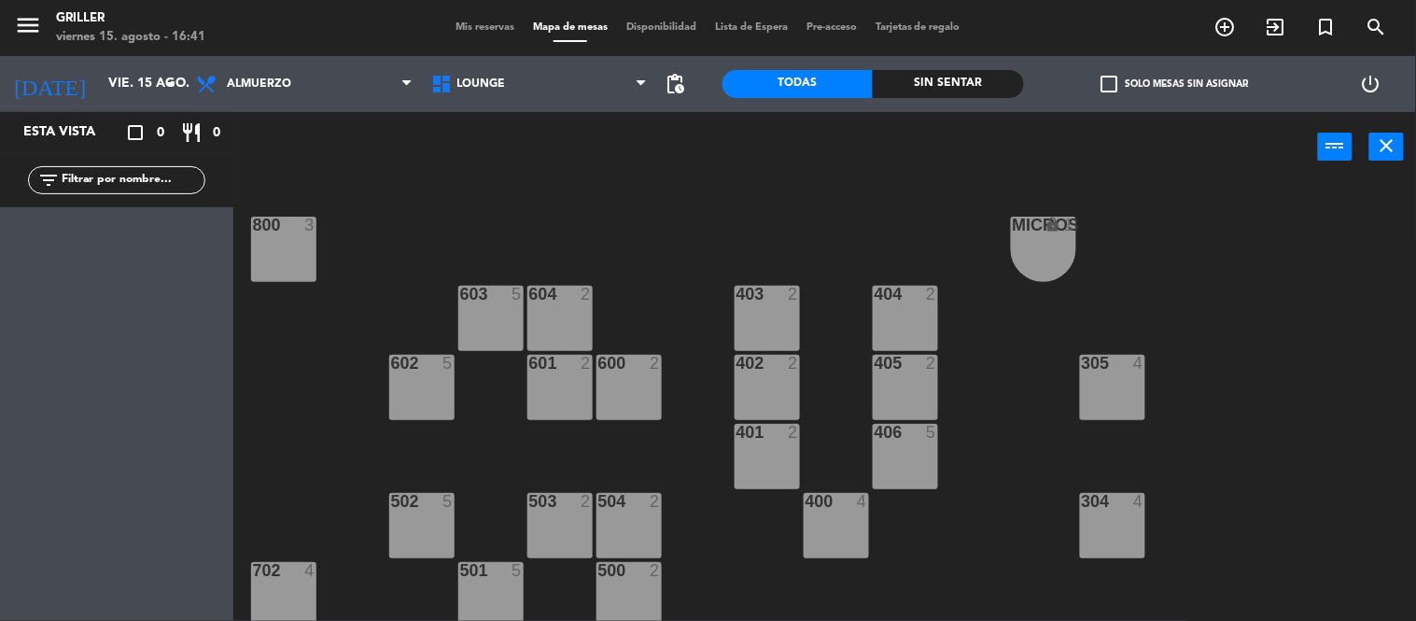
click at [758, 315] on div "403 2" at bounding box center [767, 318] width 65 height 65
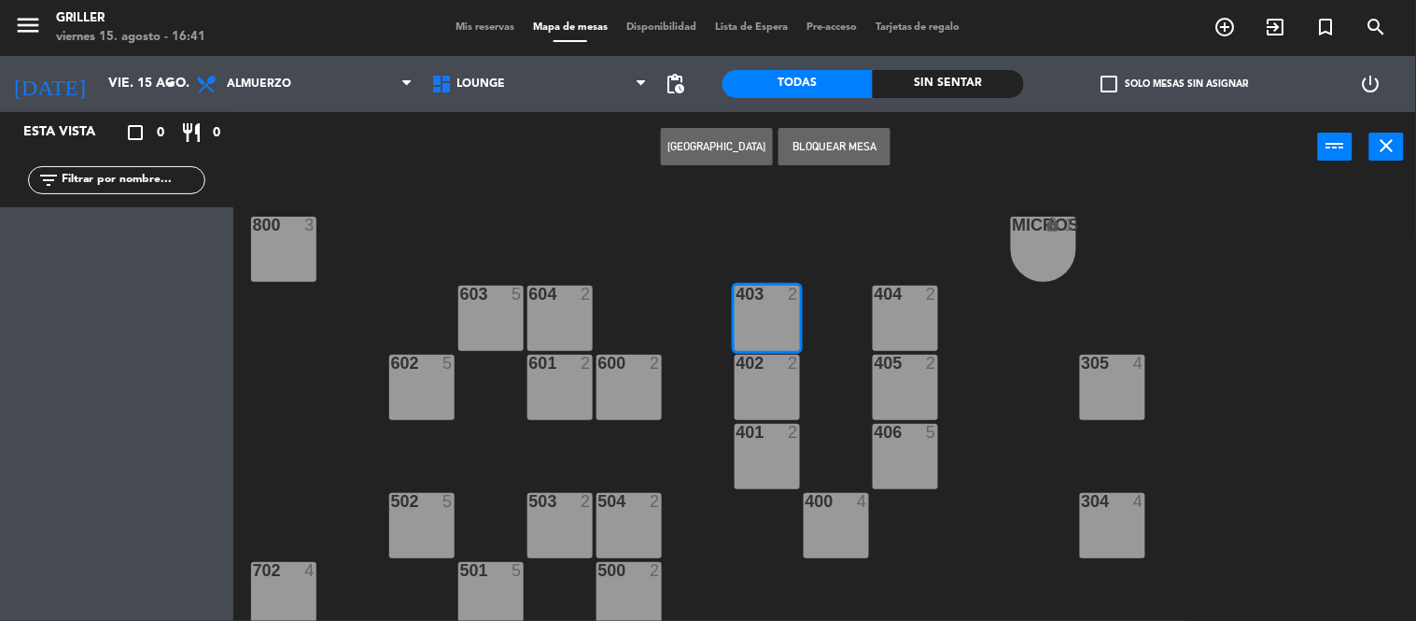
click at [769, 313] on div "403 2" at bounding box center [767, 318] width 65 height 65
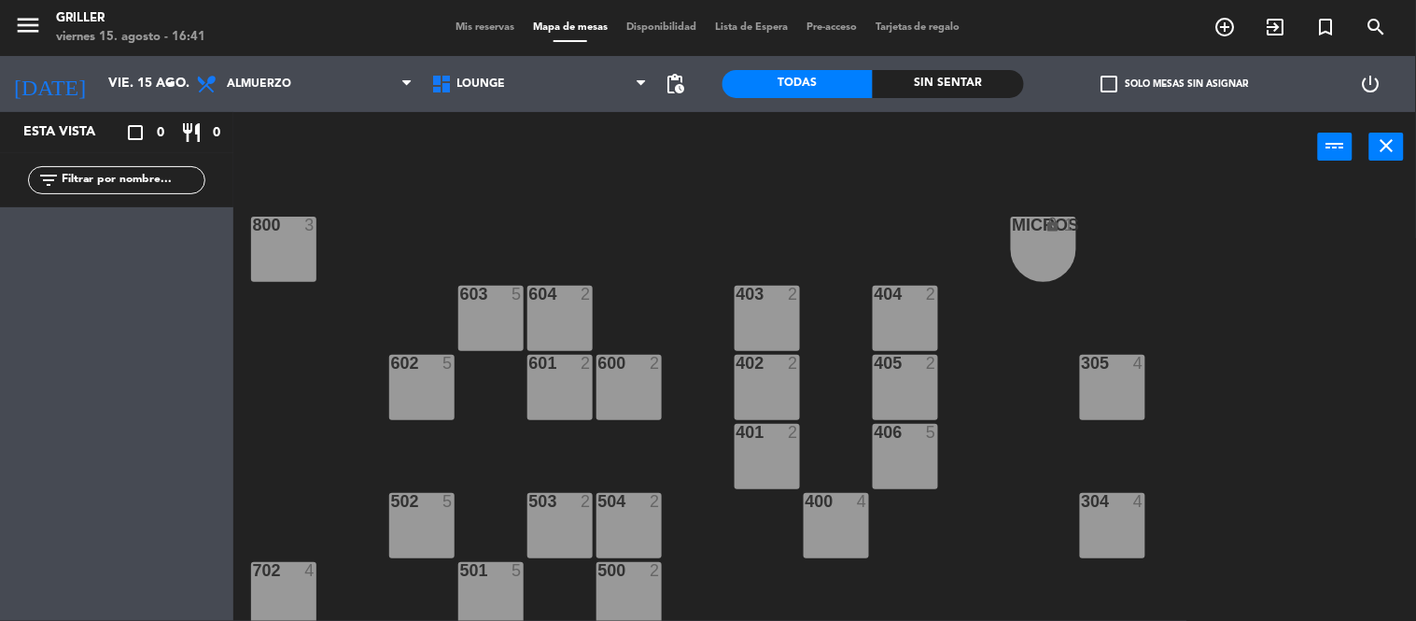
click at [769, 313] on div "403 2" at bounding box center [767, 318] width 65 height 65
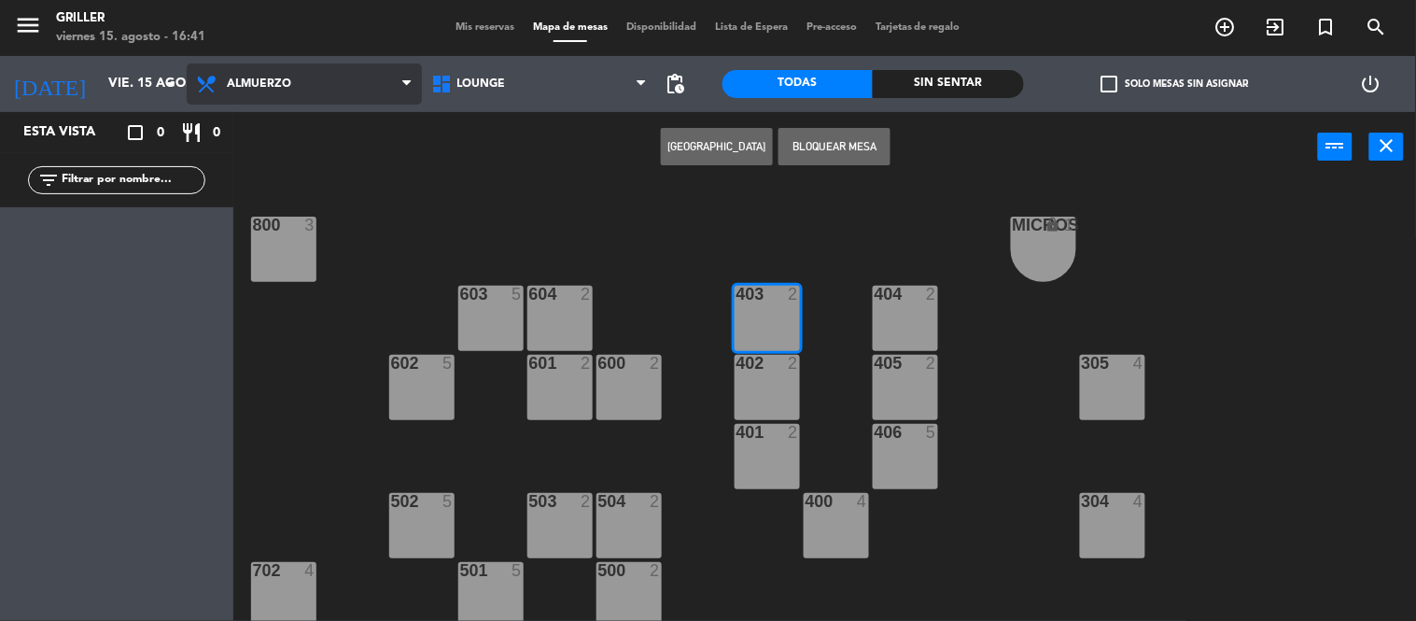
click at [314, 99] on span "Almuerzo" at bounding box center [304, 83] width 235 height 41
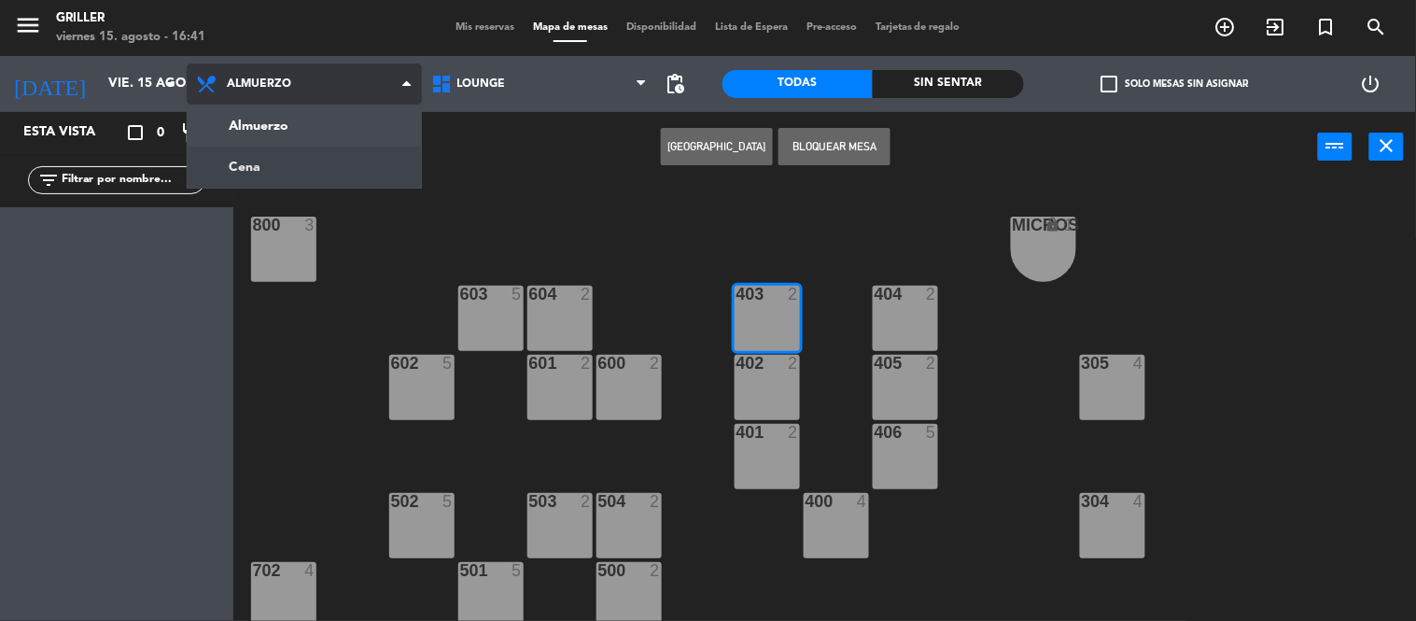
scroll to position [0, 0]
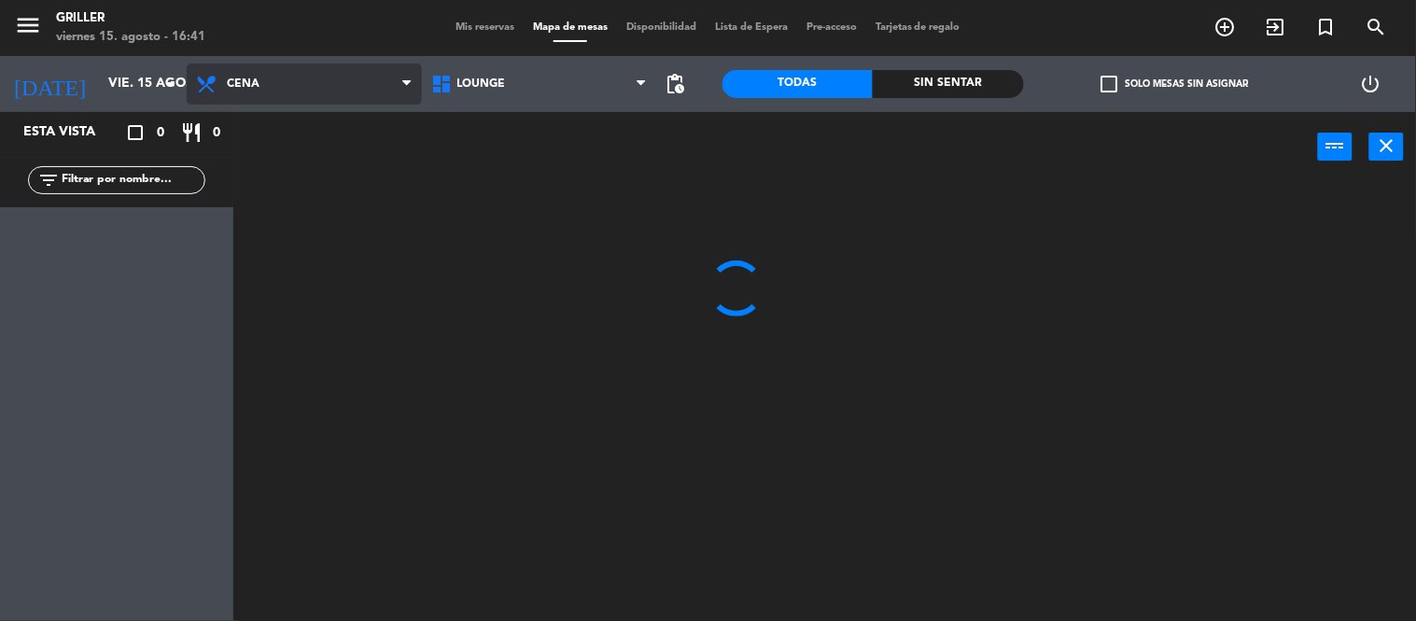
click at [299, 159] on ng-component "menu Griller viernes 15. agosto - 16:41 Mis reservas Mapa de mesas Disponibilid…" at bounding box center [708, 311] width 1416 height 622
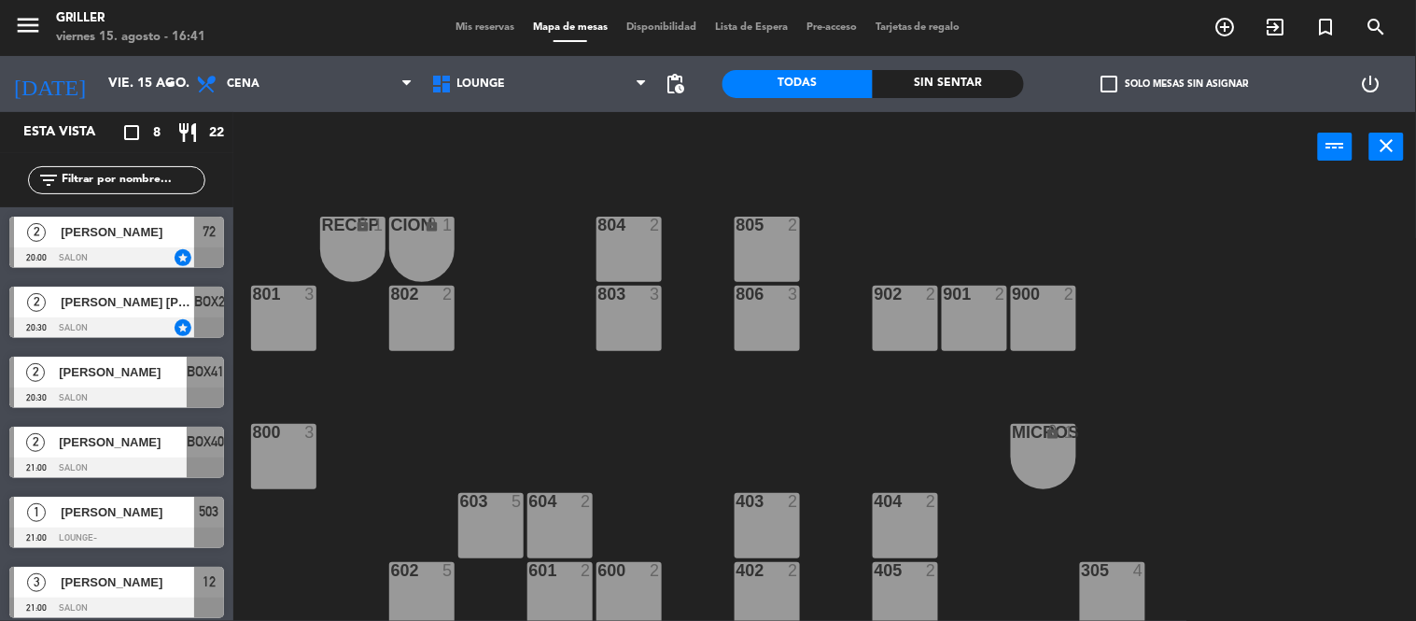
click at [1163, 359] on div "RECEP lock 1 CION lock 1 804 2 805 2 801 3 802 2 803 3 806 3 900 2 901 2 902 2 …" at bounding box center [831, 402] width 1169 height 439
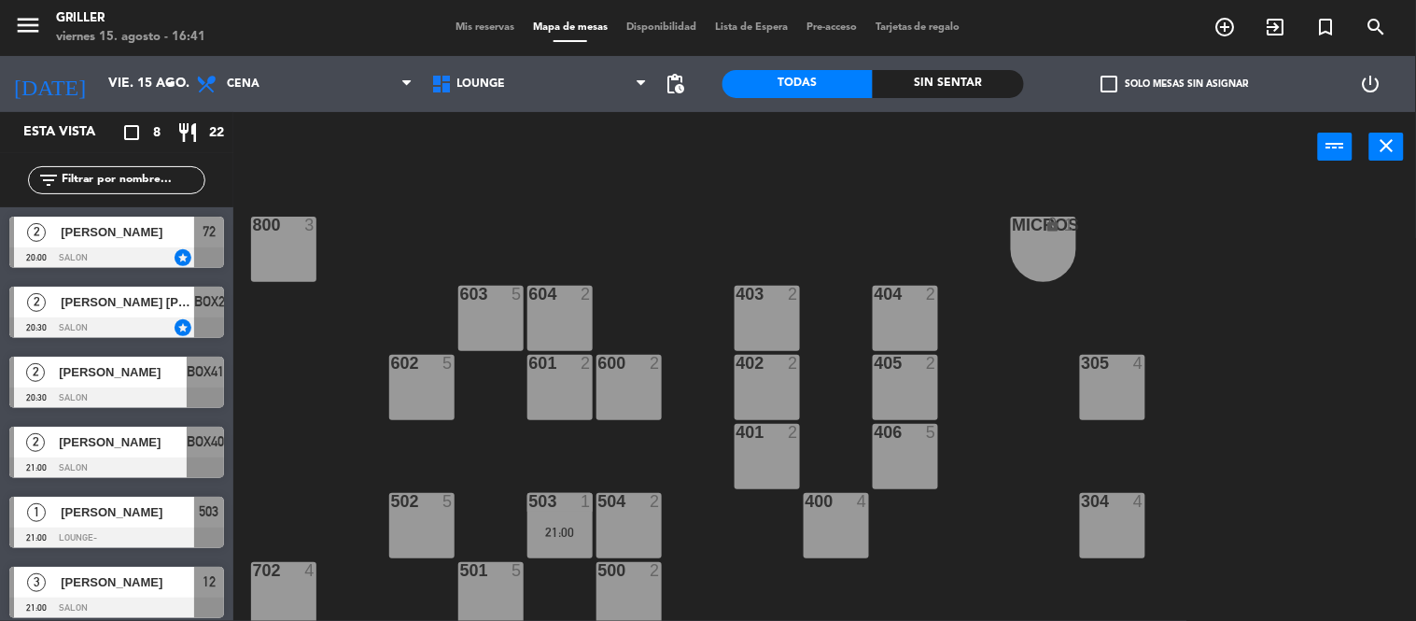
scroll to position [165, 0]
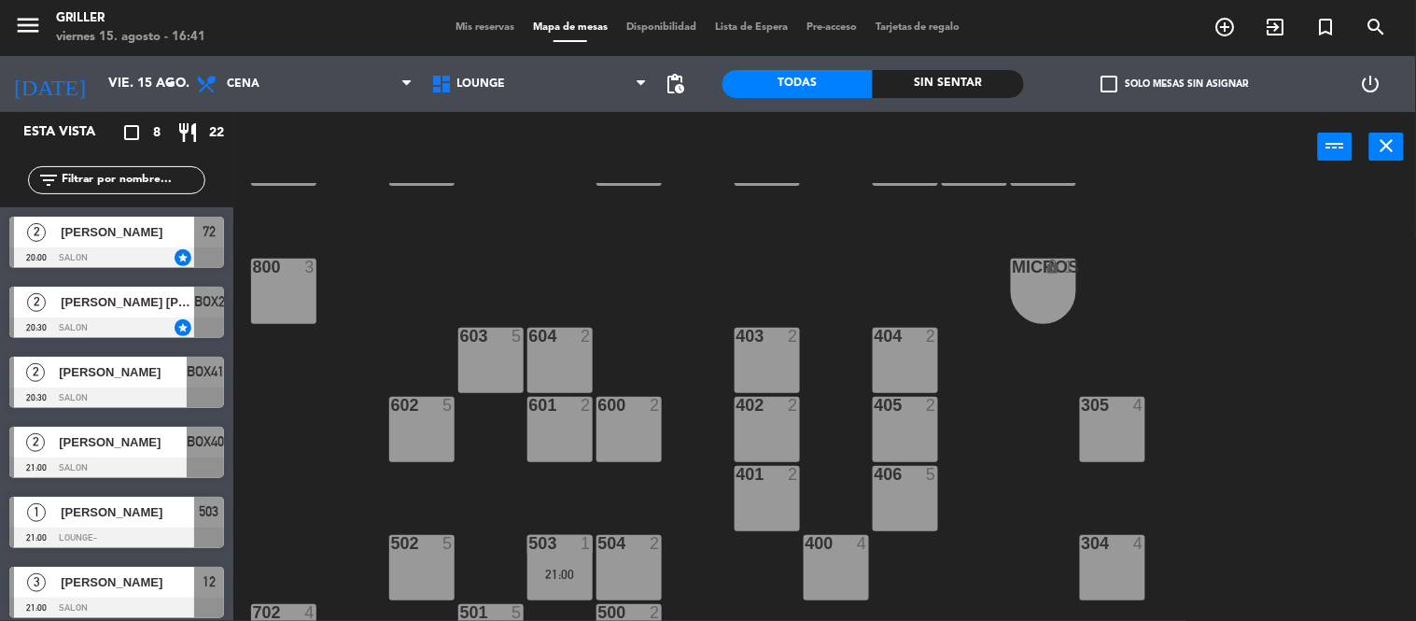
click at [768, 353] on div "403 2" at bounding box center [767, 360] width 65 height 65
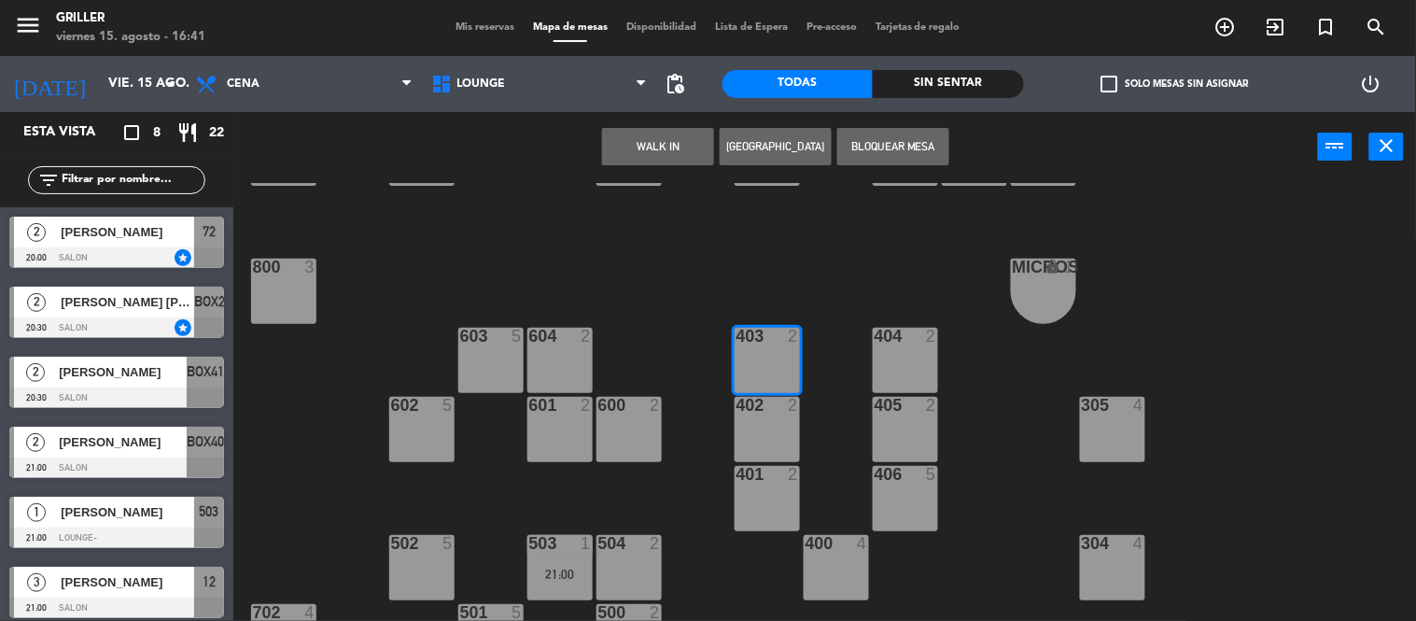
click at [645, 138] on button "WALK IN" at bounding box center [658, 146] width 112 height 37
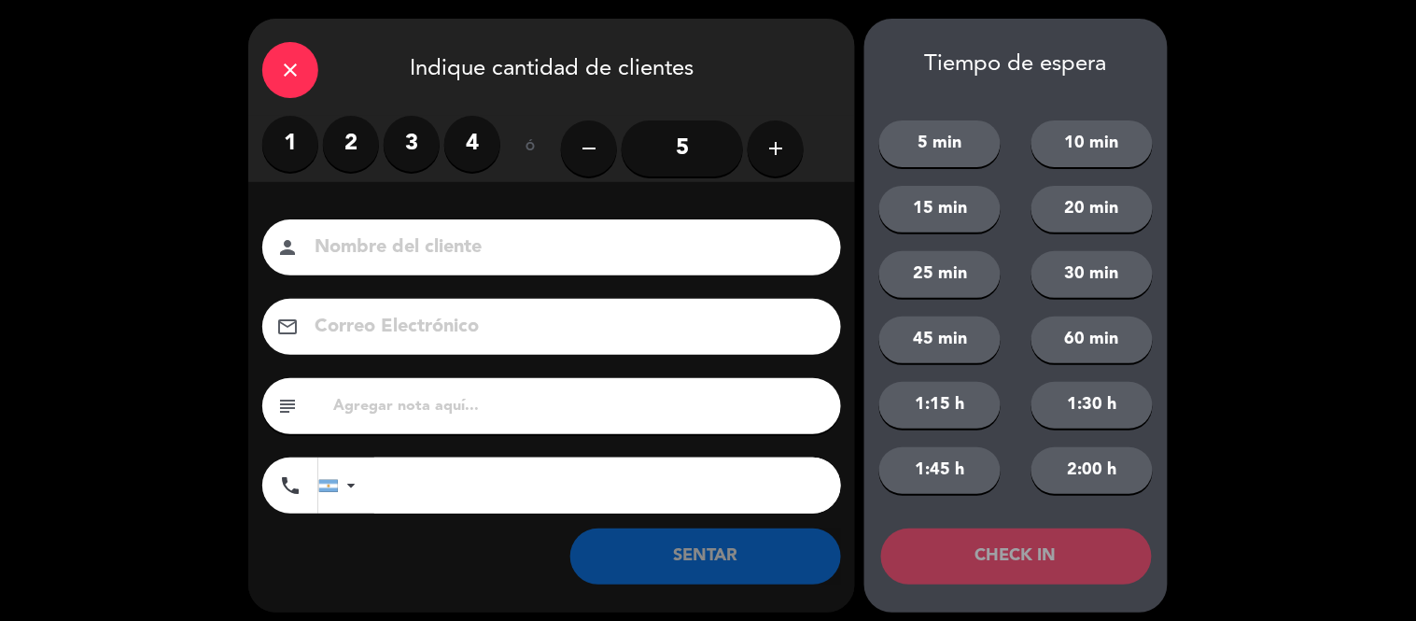
click at [346, 159] on label "2" at bounding box center [351, 144] width 56 height 56
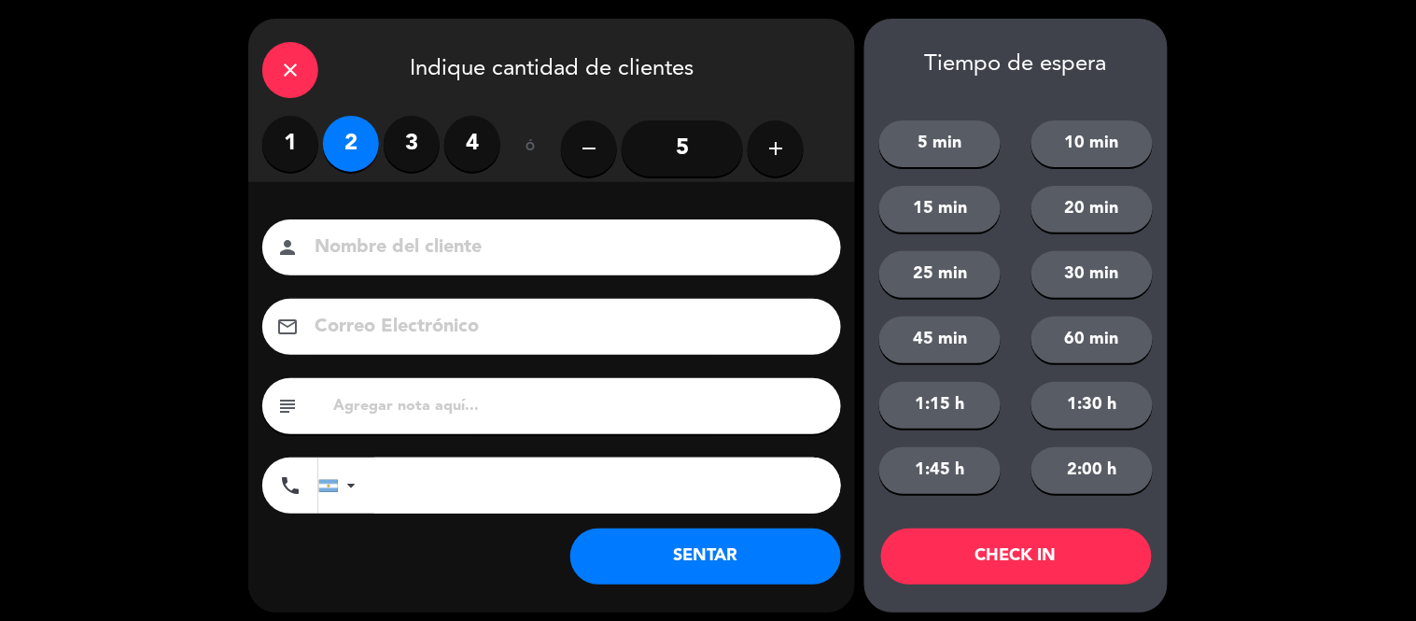
click at [756, 535] on button "SENTAR" at bounding box center [705, 556] width 271 height 56
